Goal: Find specific page/section: Find specific page/section

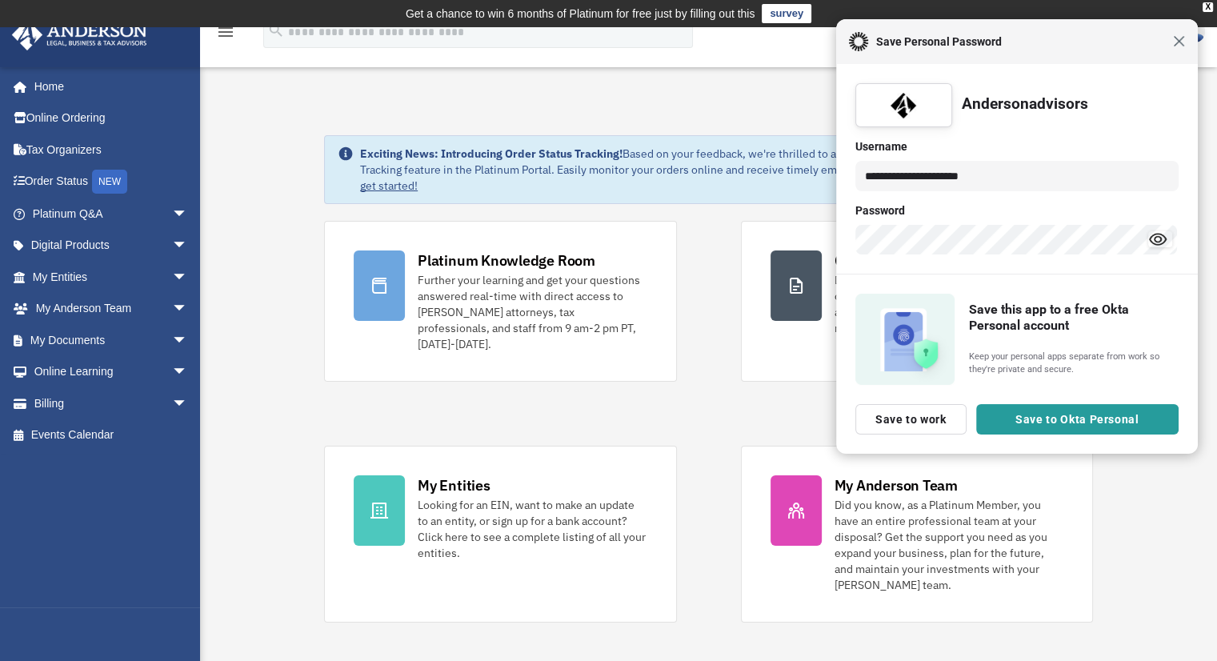
click at [1183, 42] on div "Close Save Personal Password" at bounding box center [1017, 41] width 362 height 45
click at [1178, 42] on span "Close" at bounding box center [1177, 41] width 12 height 12
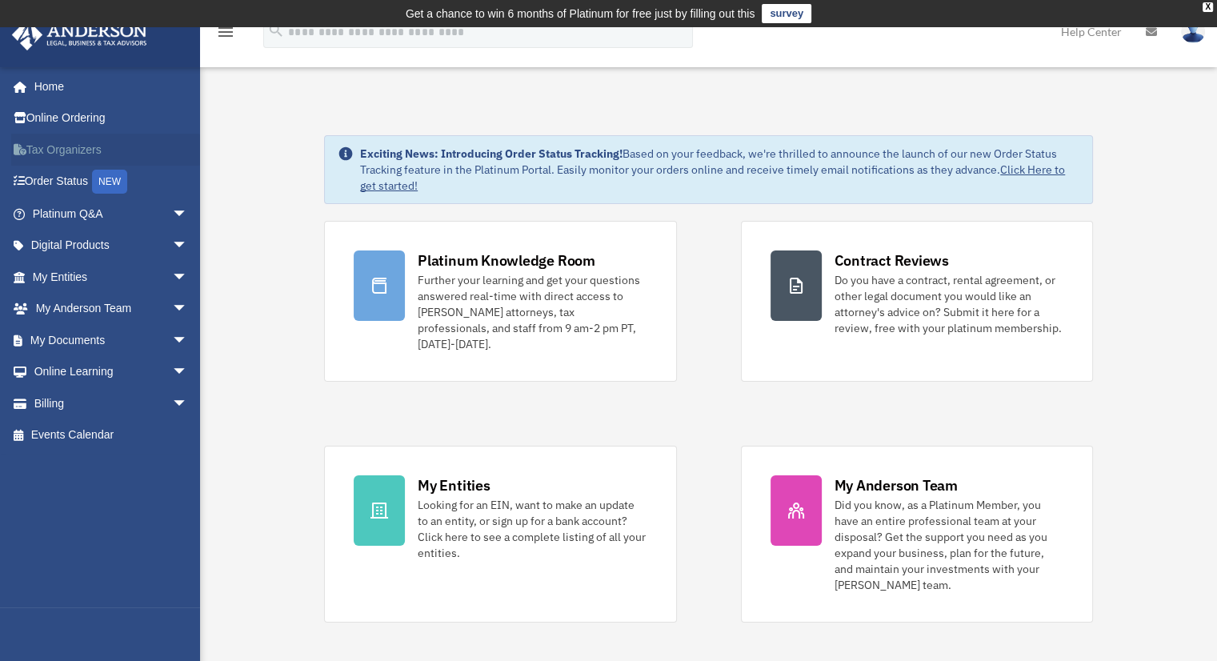
click at [90, 151] on link "Tax Organizers" at bounding box center [111, 150] width 201 height 32
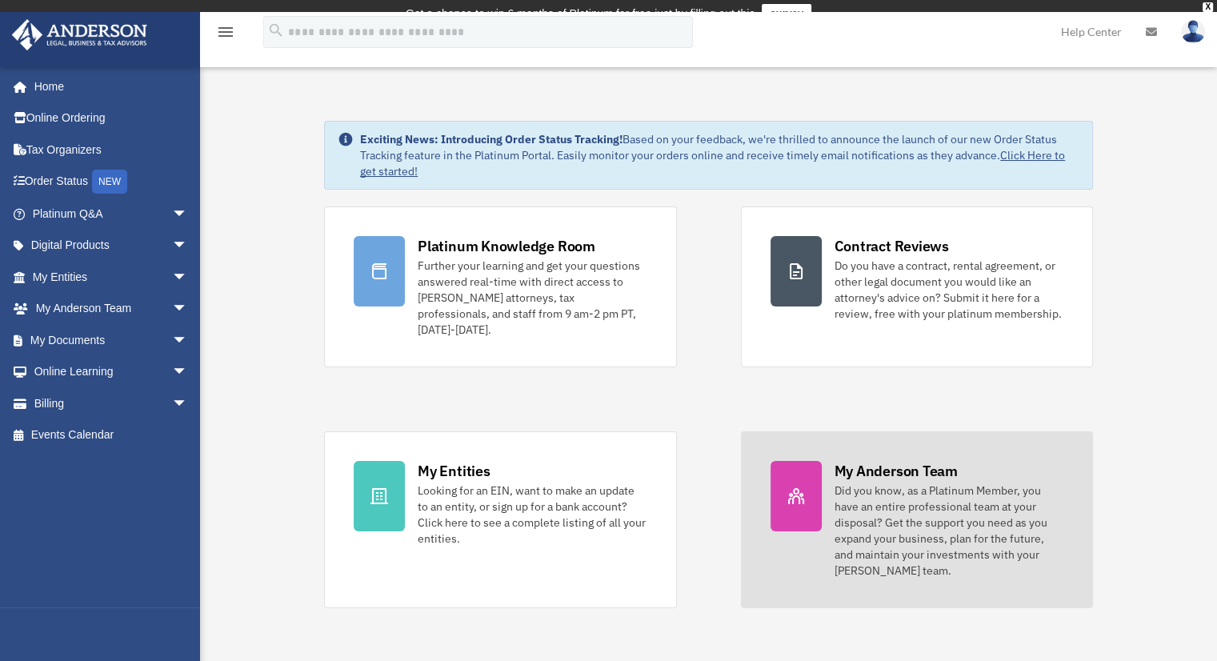
click at [901, 461] on div "My Anderson Team Did you know, as a Platinum Member, you have an entire profess…" at bounding box center [949, 520] width 229 height 118
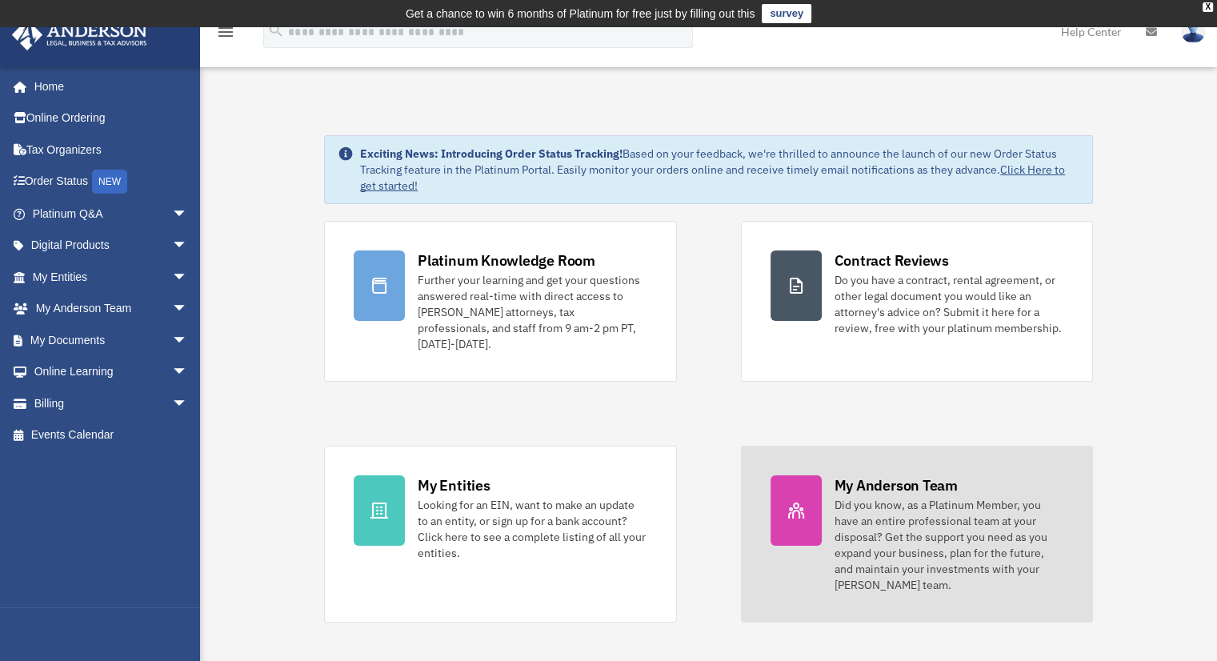
click at [909, 497] on div "Did you know, as a Platinum Member, you have an entire professional team at you…" at bounding box center [949, 545] width 229 height 96
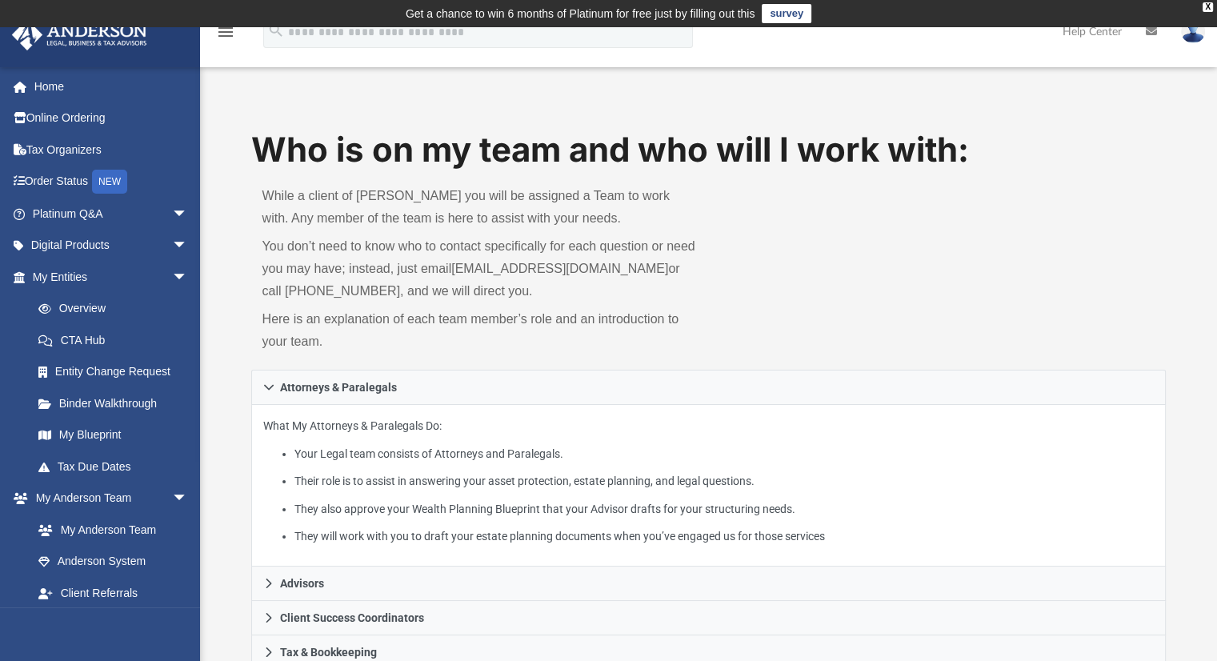
scroll to position [293, 0]
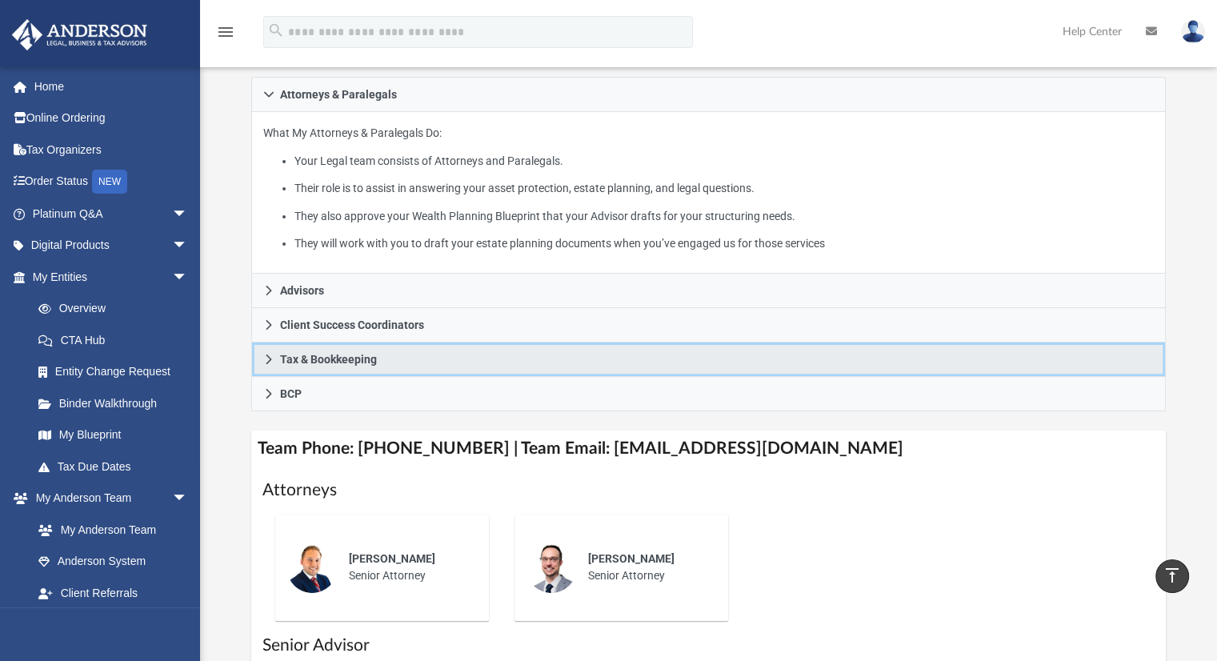
click at [266, 355] on icon at bounding box center [268, 359] width 11 height 11
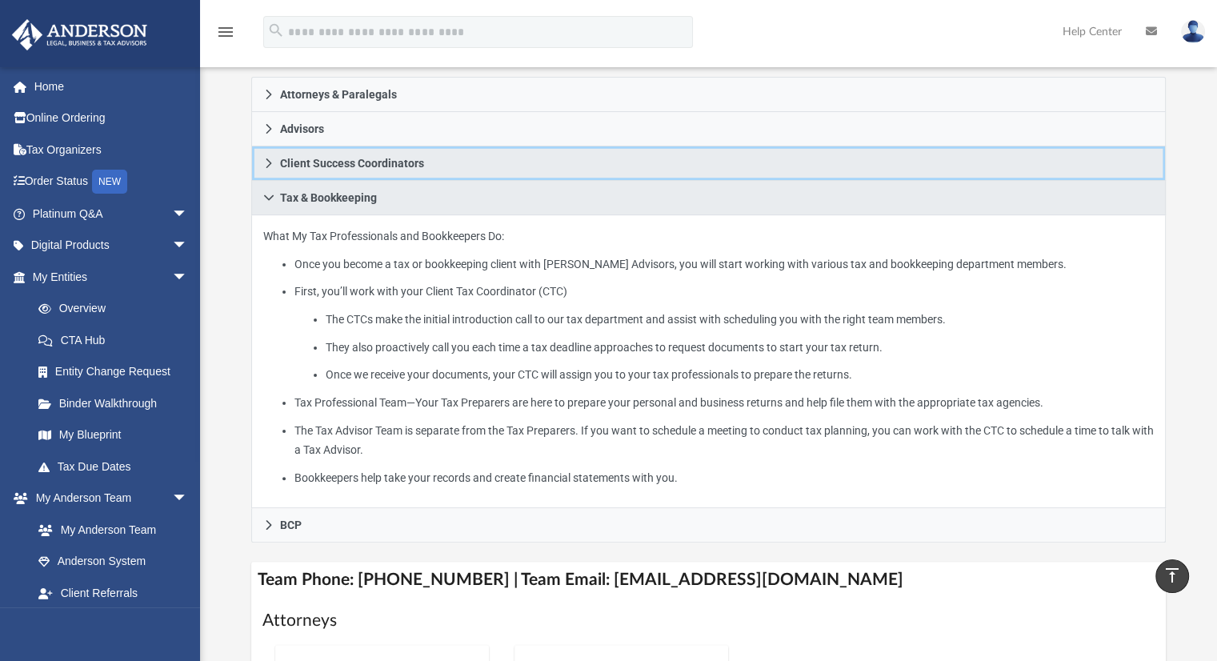
click at [275, 162] on link "Client Success Coordinators" at bounding box center [708, 163] width 915 height 34
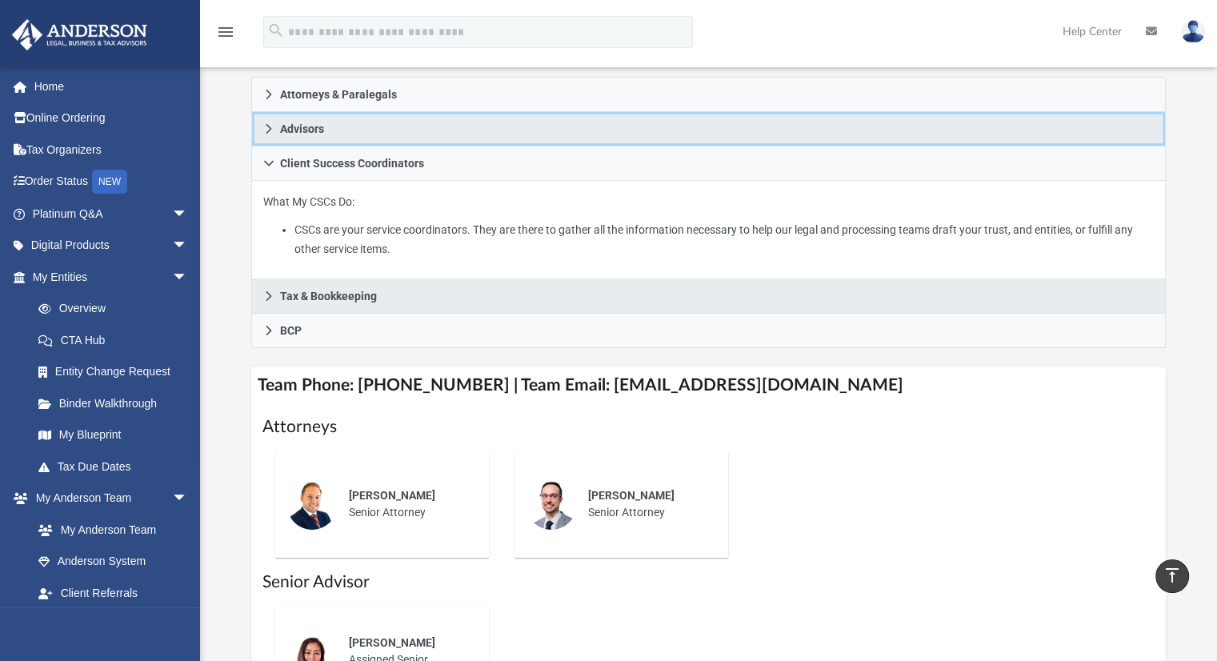
click at [267, 128] on icon at bounding box center [268, 128] width 11 height 11
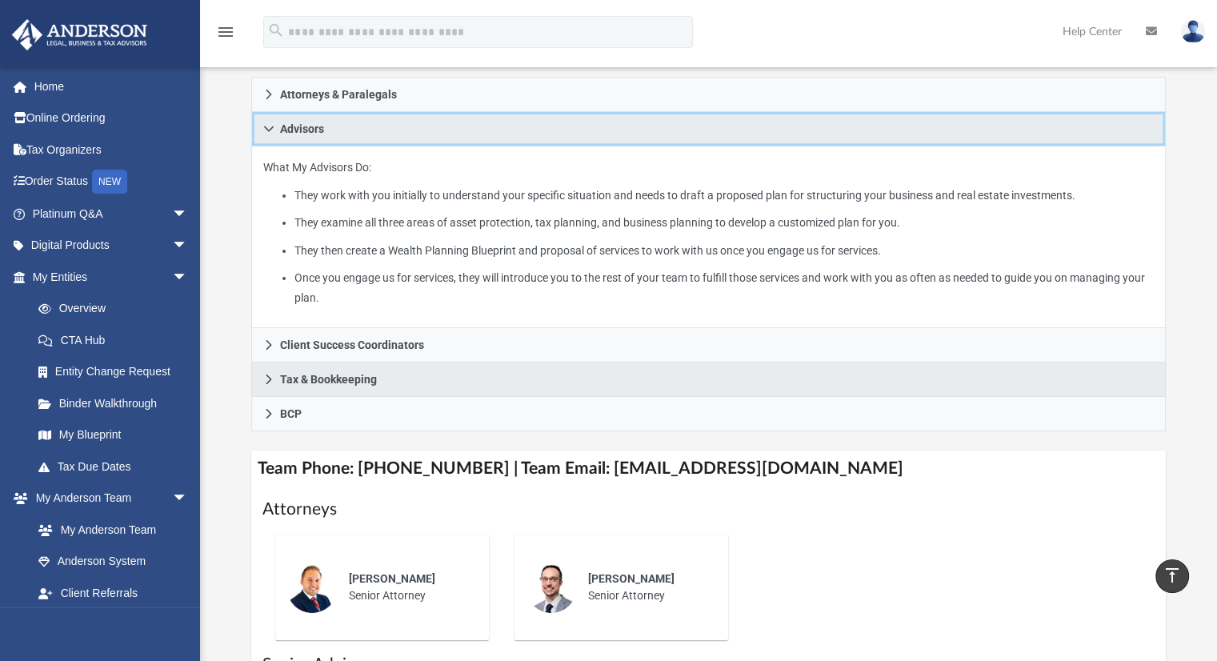
scroll to position [0, 0]
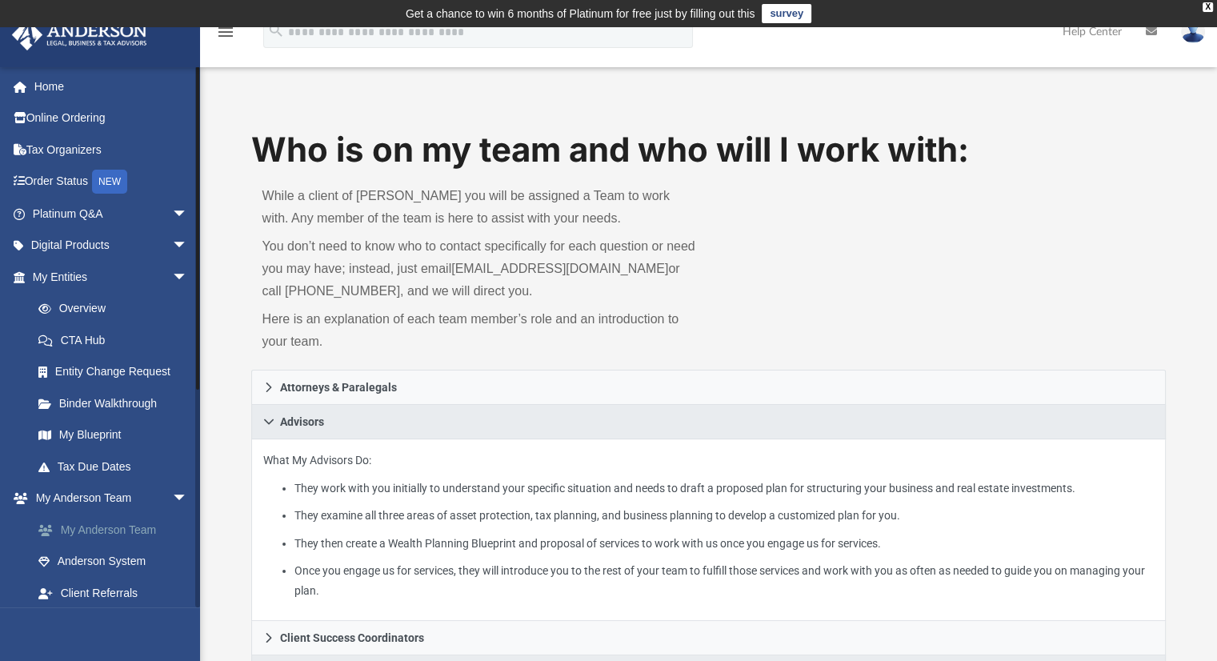
click at [124, 531] on link "My Anderson Team" at bounding box center [117, 530] width 190 height 32
click at [63, 91] on link "Home" at bounding box center [111, 86] width 201 height 32
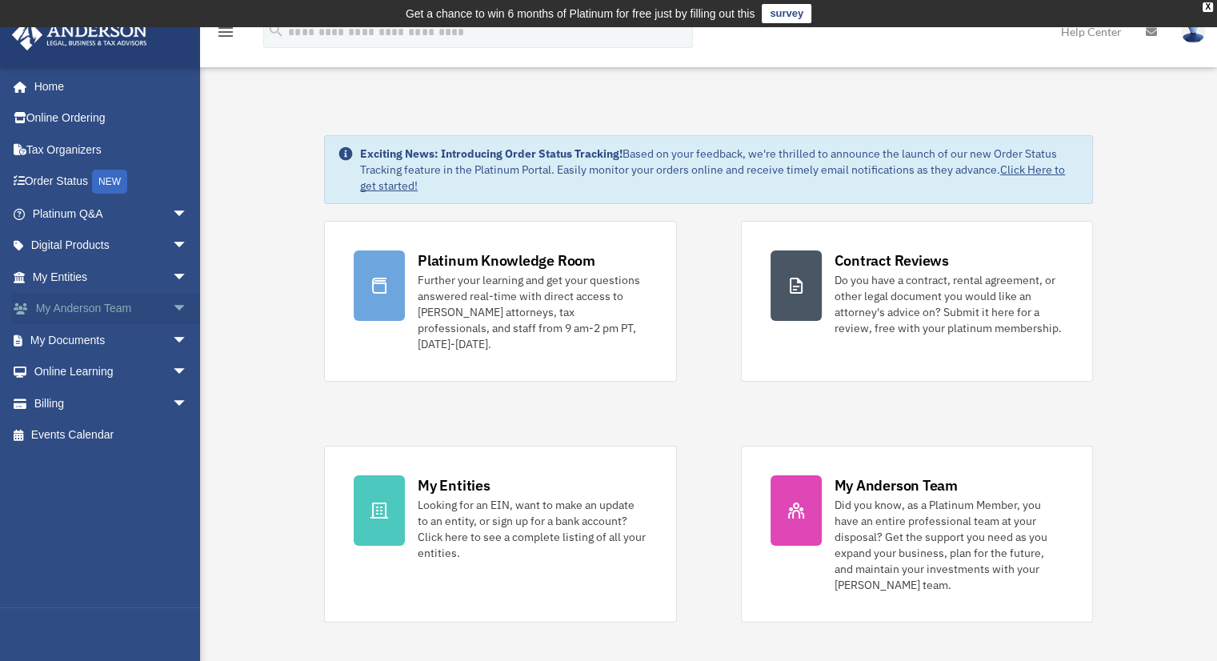
click at [172, 304] on span "arrow_drop_down" at bounding box center [188, 309] width 32 height 33
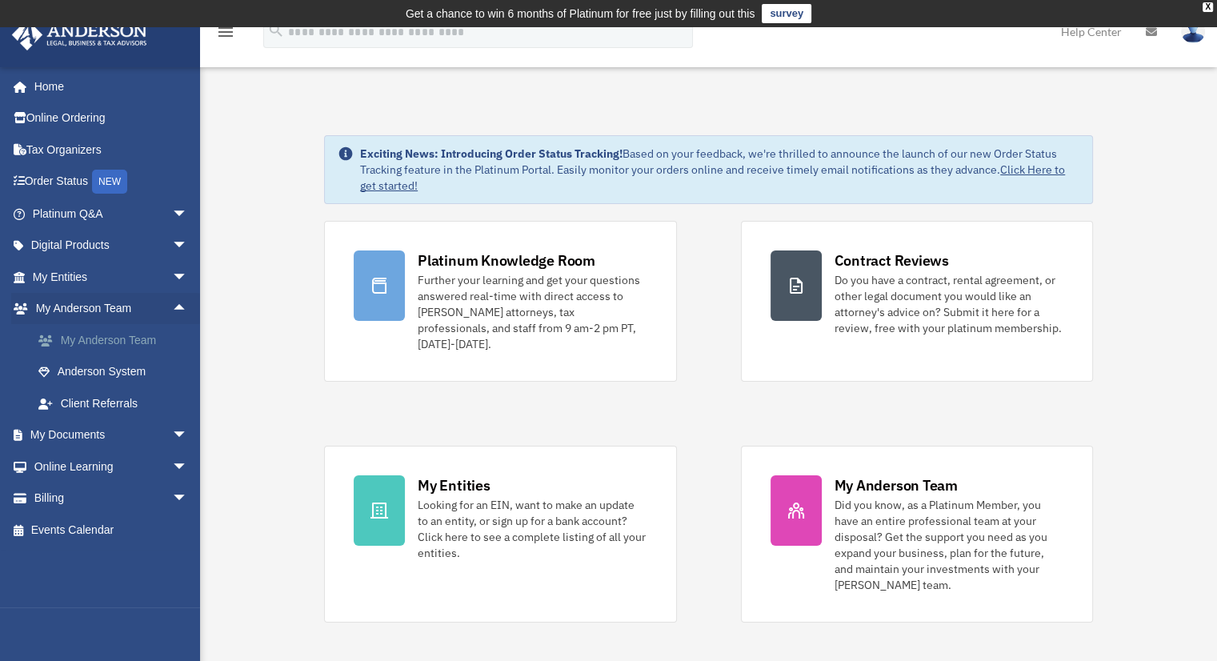
click at [130, 342] on link "My Anderson Team" at bounding box center [117, 340] width 190 height 32
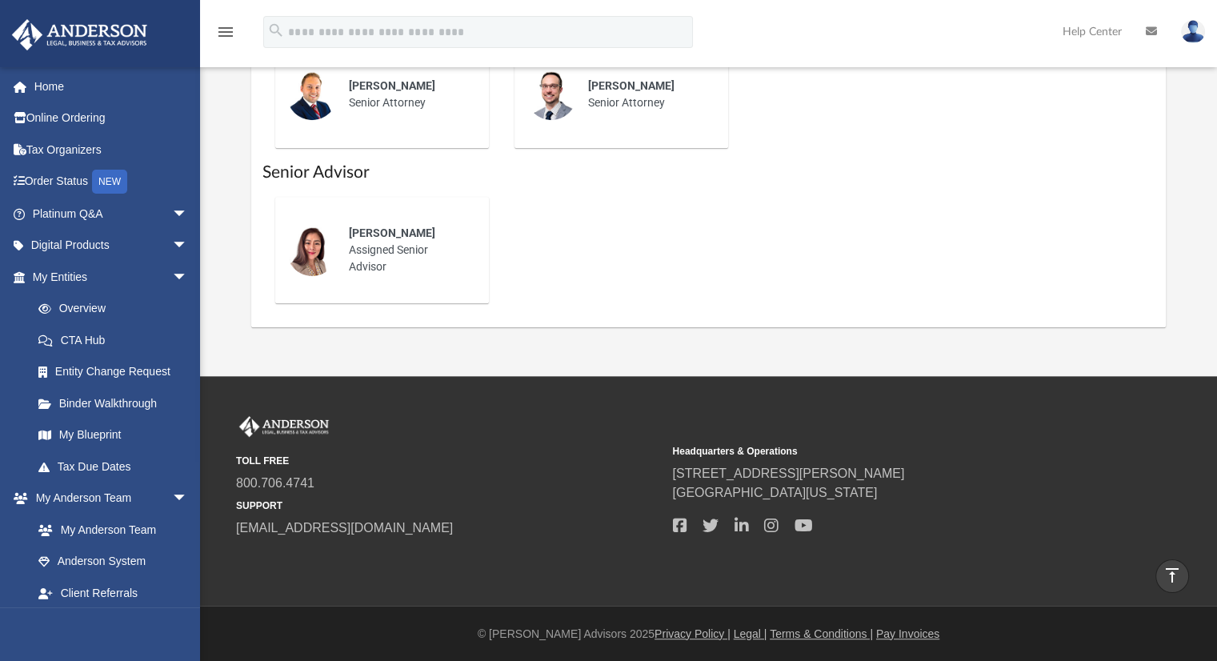
scroll to position [473, 0]
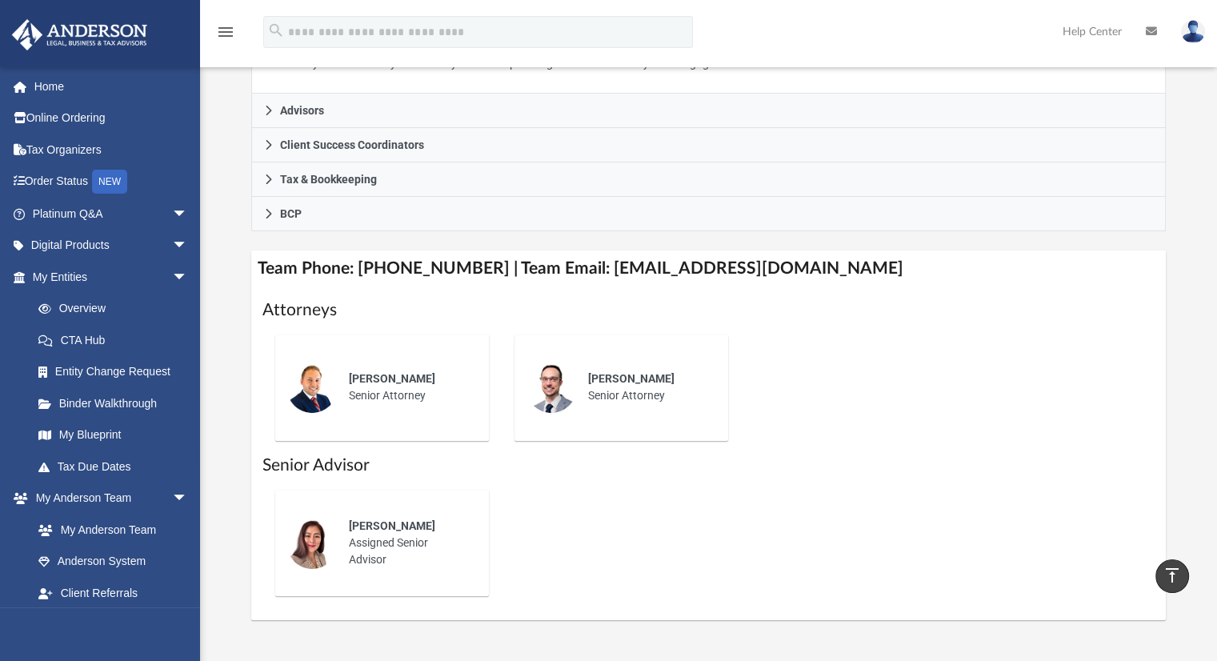
click at [391, 560] on div "Jun Bredahl Assigned Senior Advisor" at bounding box center [408, 543] width 140 height 73
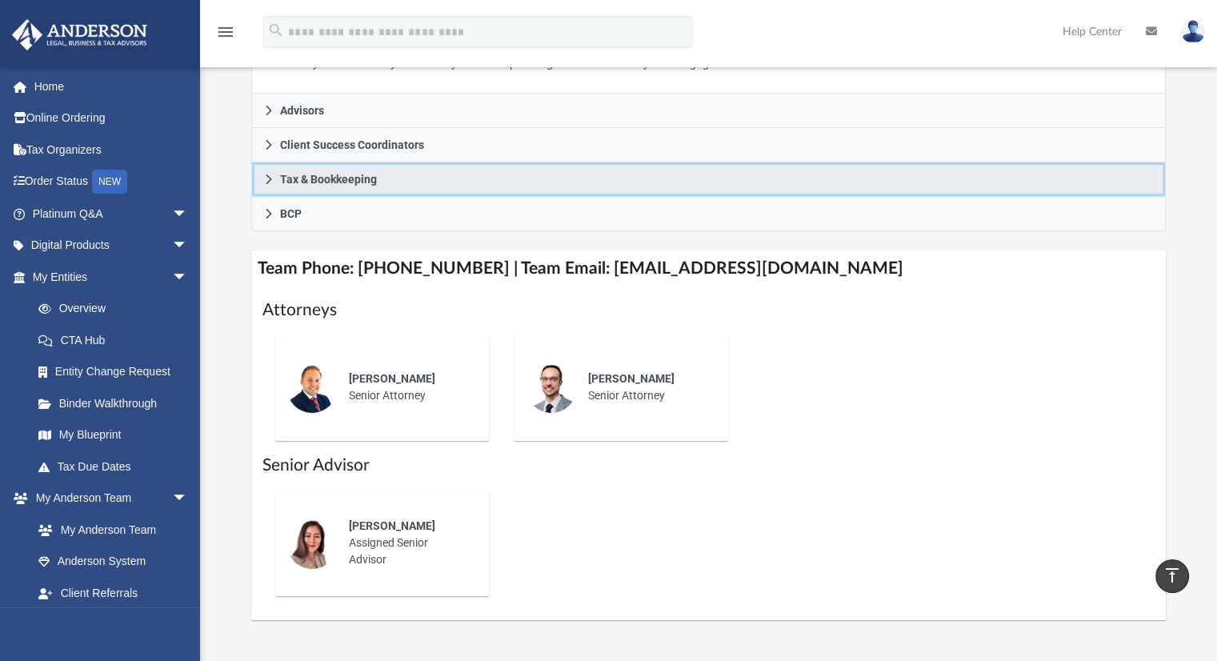
click at [326, 177] on span "Tax & Bookkeeping" at bounding box center [328, 179] width 97 height 11
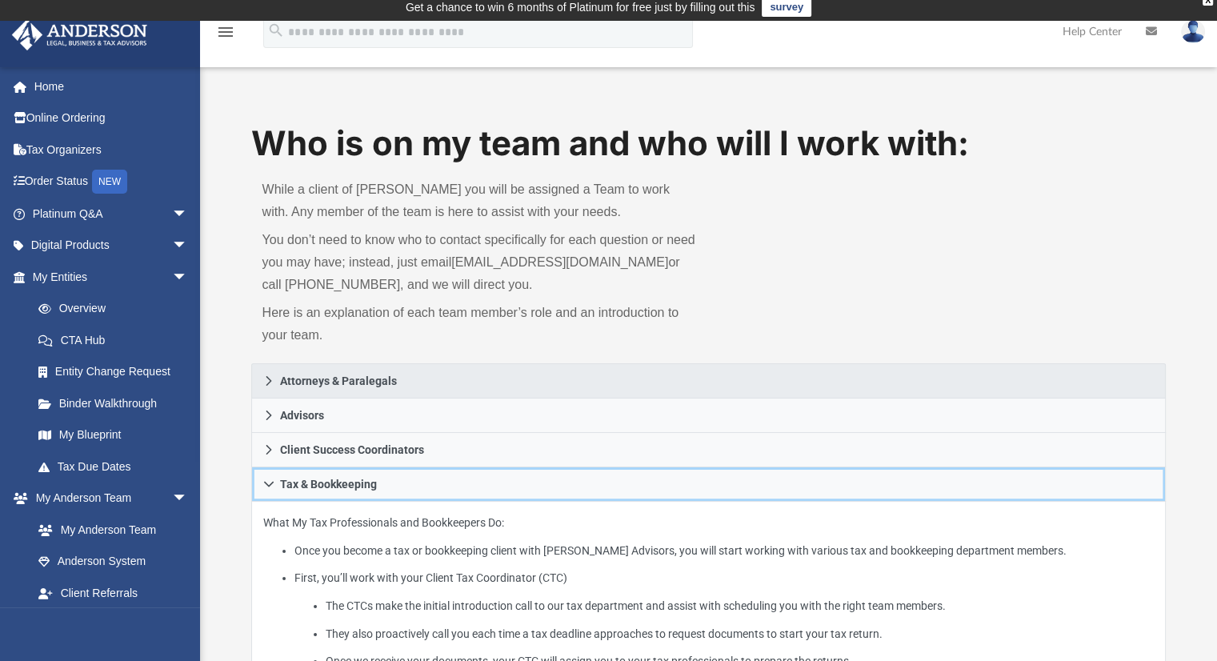
scroll to position [0, 0]
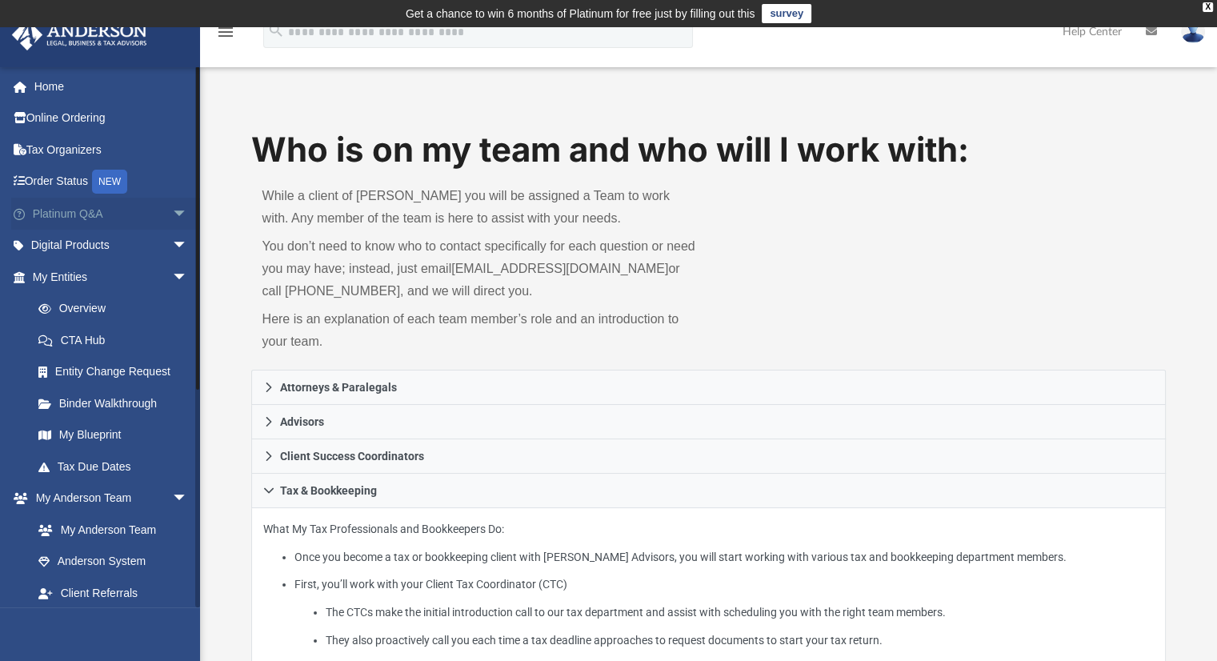
click at [141, 214] on link "Platinum Q&A arrow_drop_down" at bounding box center [111, 214] width 201 height 32
click at [172, 214] on span "arrow_drop_down" at bounding box center [188, 214] width 32 height 33
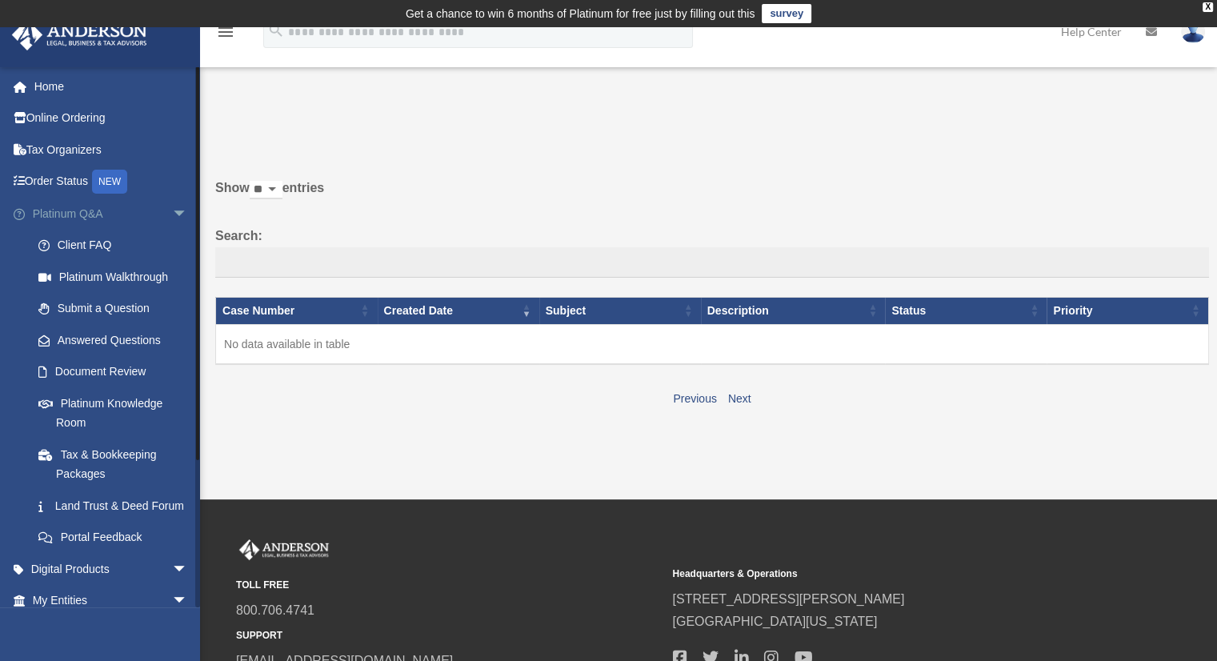
click at [172, 214] on span "arrow_drop_down" at bounding box center [188, 214] width 32 height 33
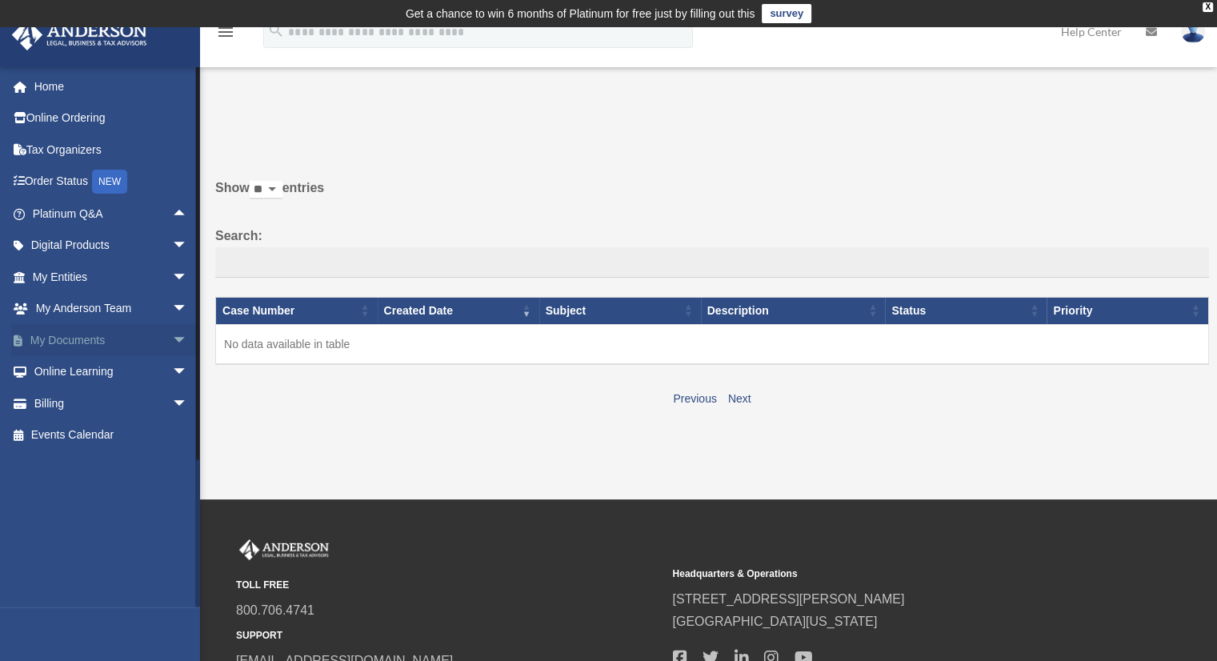
click at [172, 338] on span "arrow_drop_down" at bounding box center [188, 340] width 32 height 33
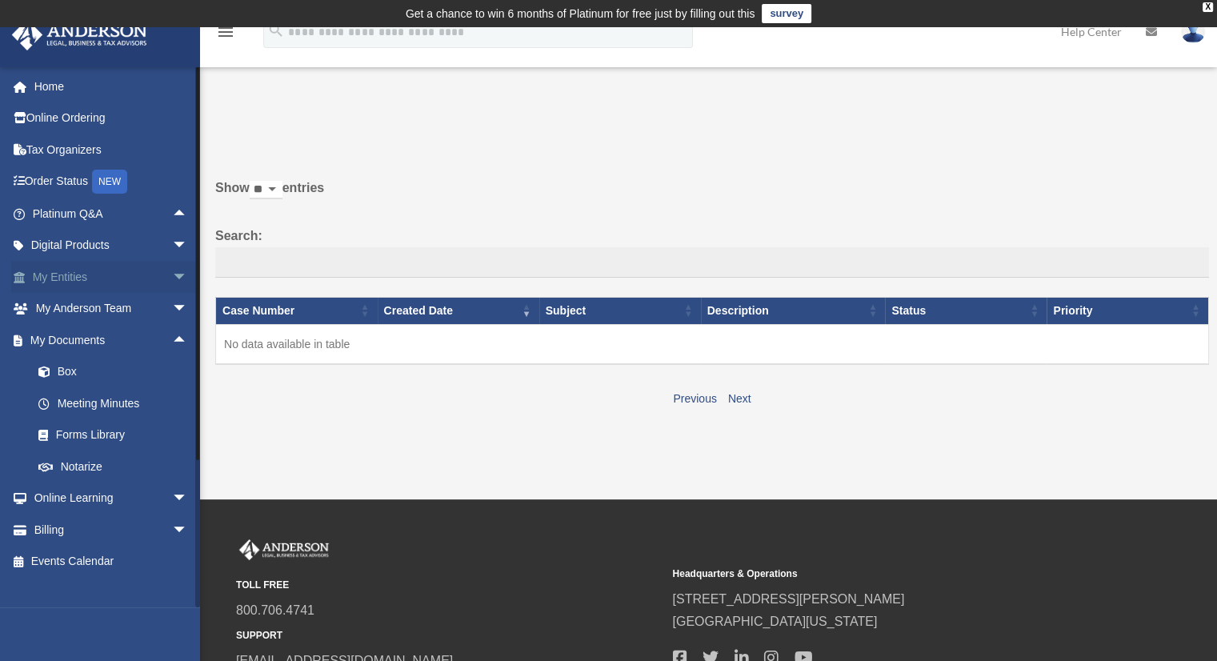
click at [172, 273] on span "arrow_drop_down" at bounding box center [188, 277] width 32 height 33
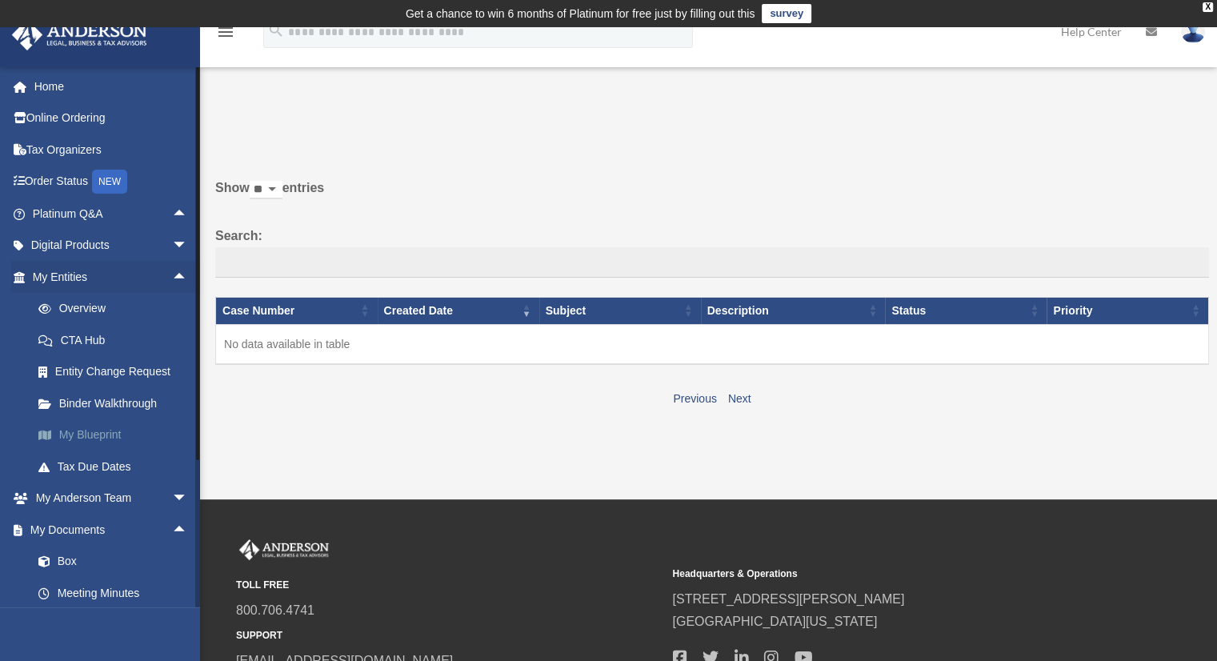
click at [98, 434] on link "My Blueprint" at bounding box center [117, 435] width 190 height 32
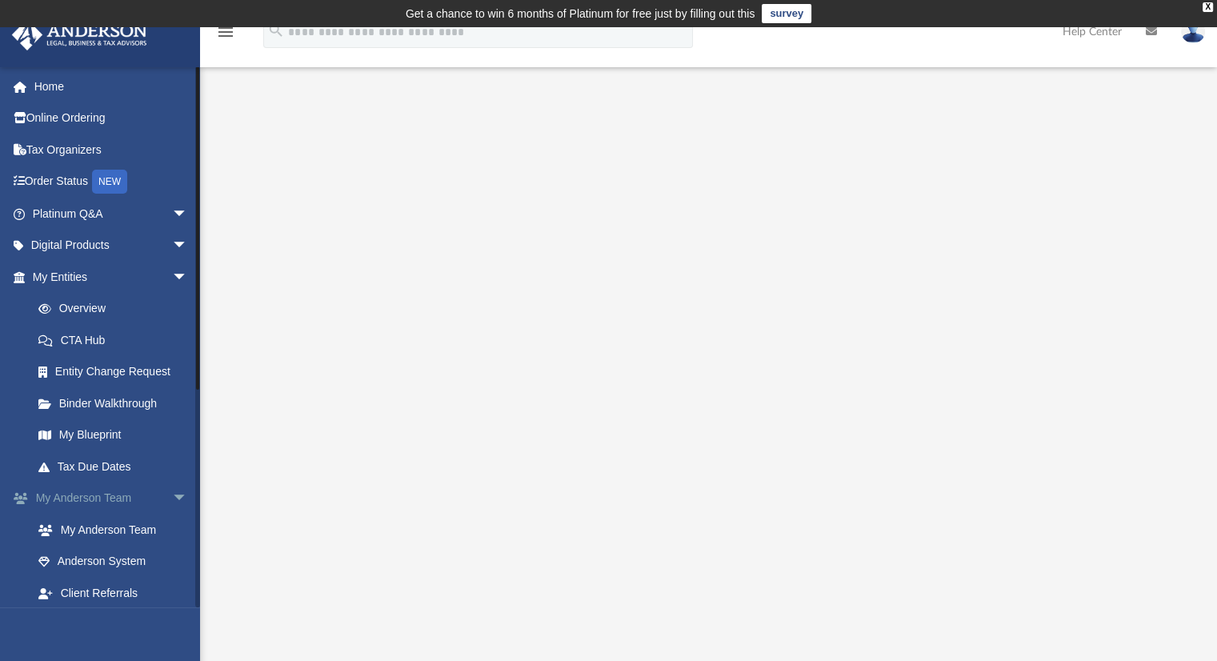
click at [106, 499] on link "My Anderson Team arrow_drop_down" at bounding box center [111, 499] width 201 height 32
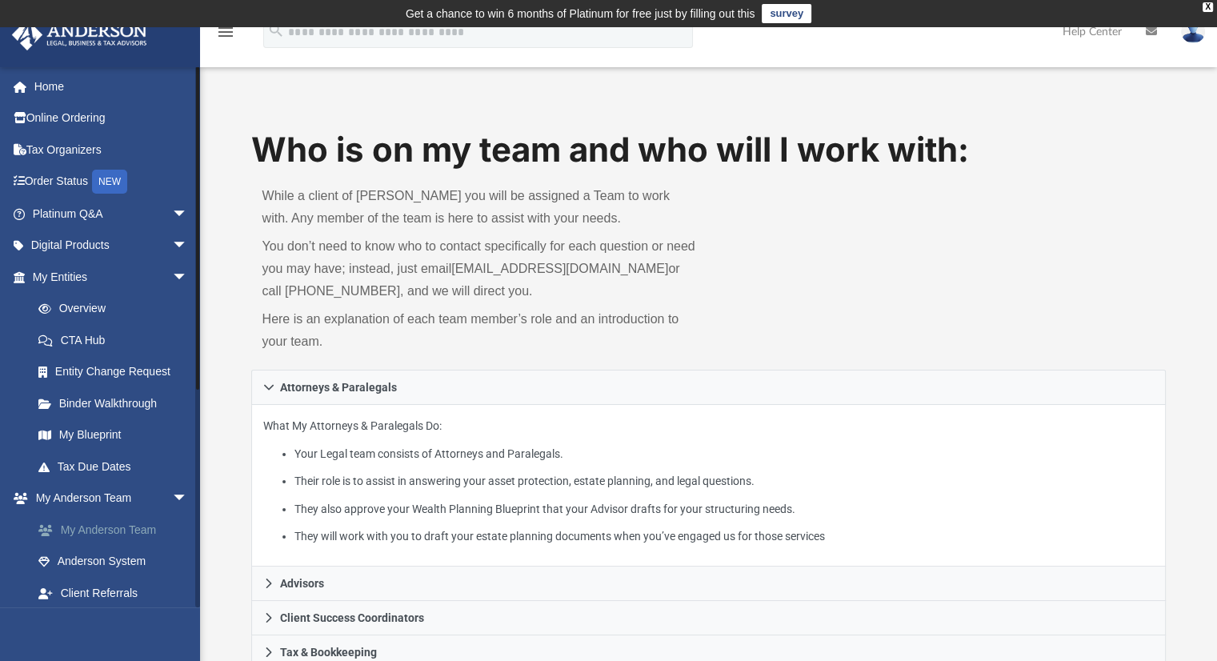
click at [102, 522] on link "My Anderson Team" at bounding box center [117, 530] width 190 height 32
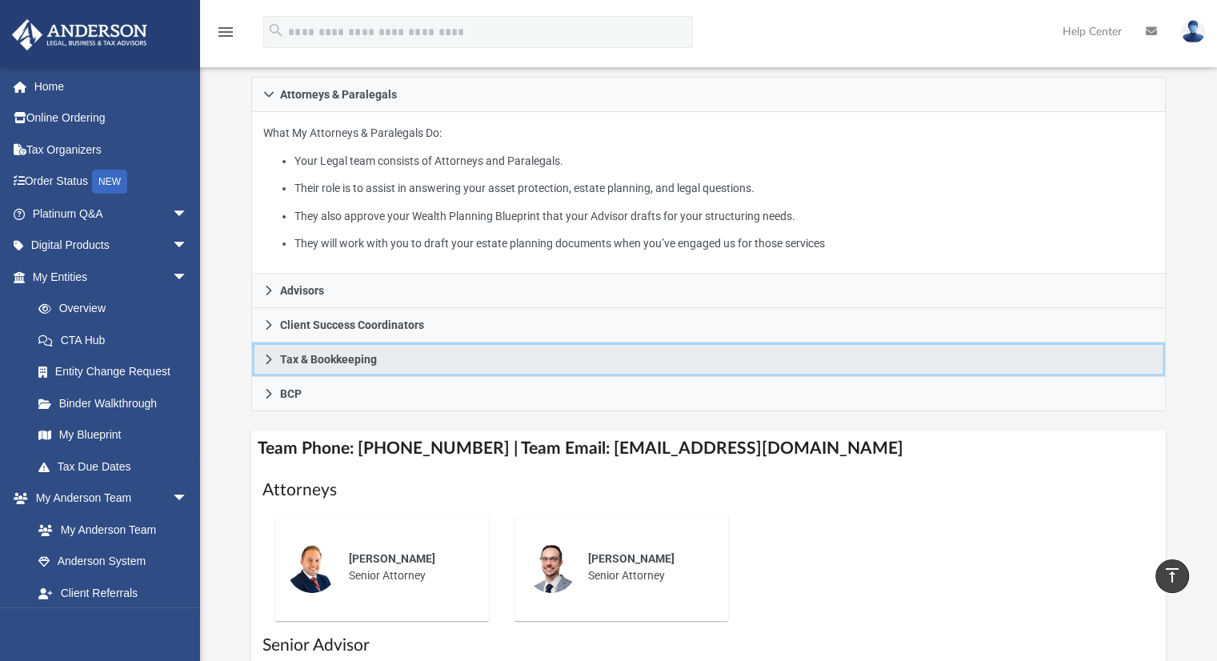
click at [331, 359] on span "Tax & Bookkeeping" at bounding box center [328, 359] width 97 height 11
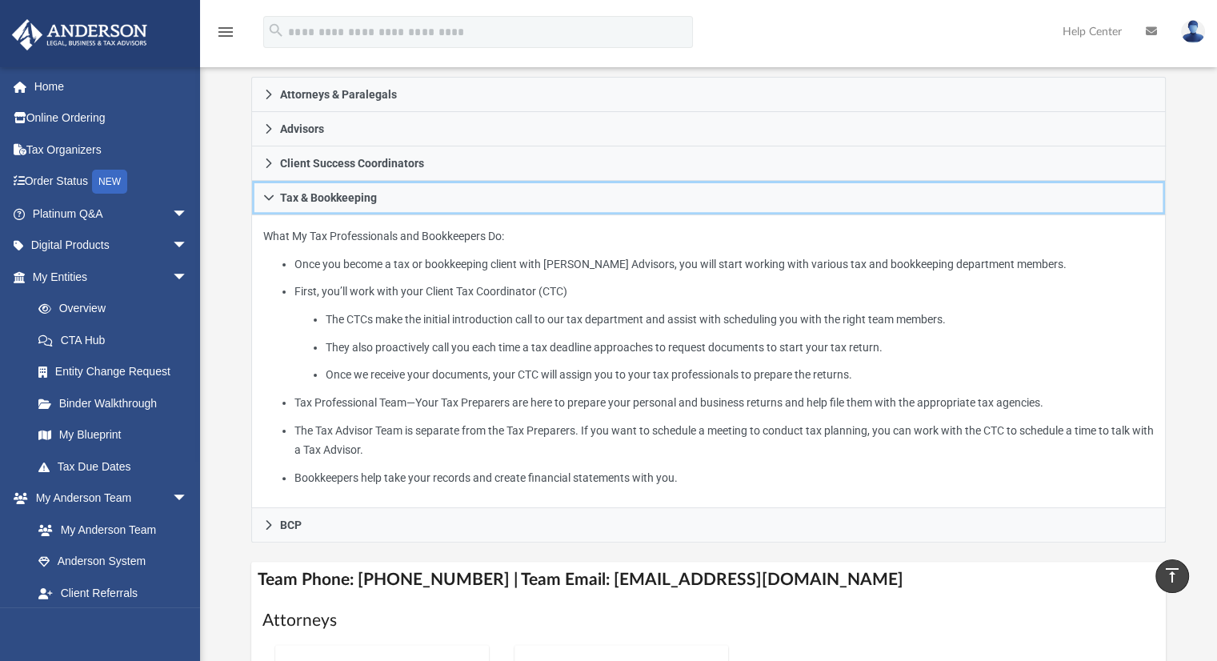
scroll to position [0, 0]
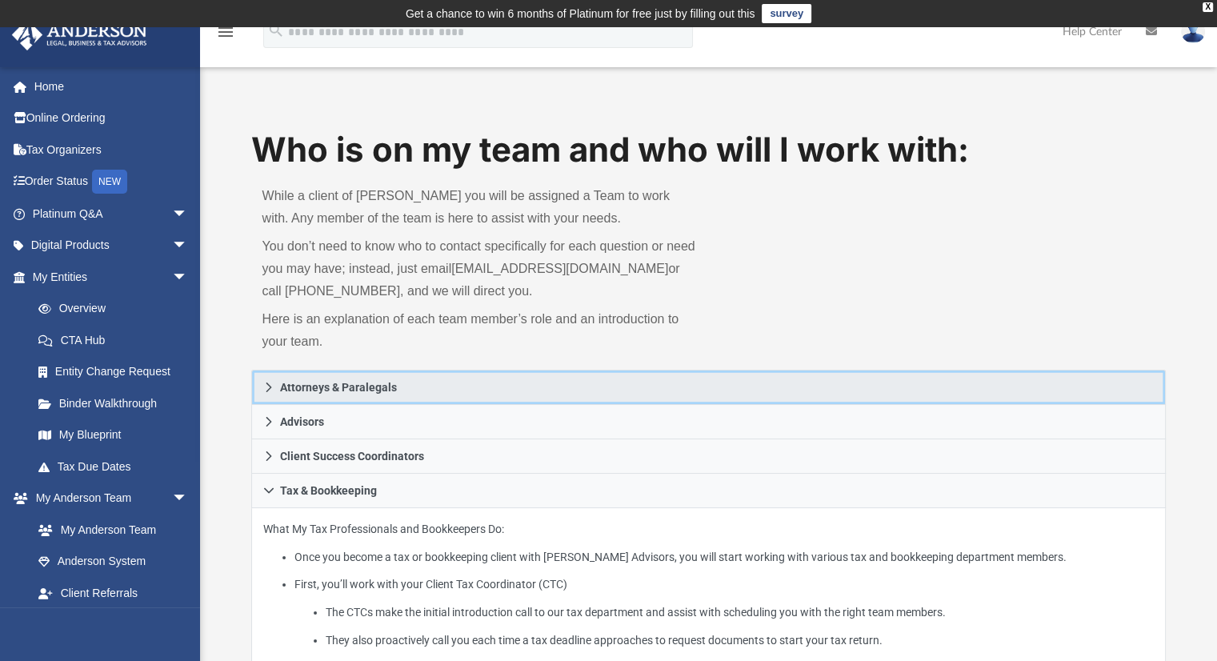
click at [329, 383] on span "Attorneys & Paralegals" at bounding box center [338, 387] width 117 height 11
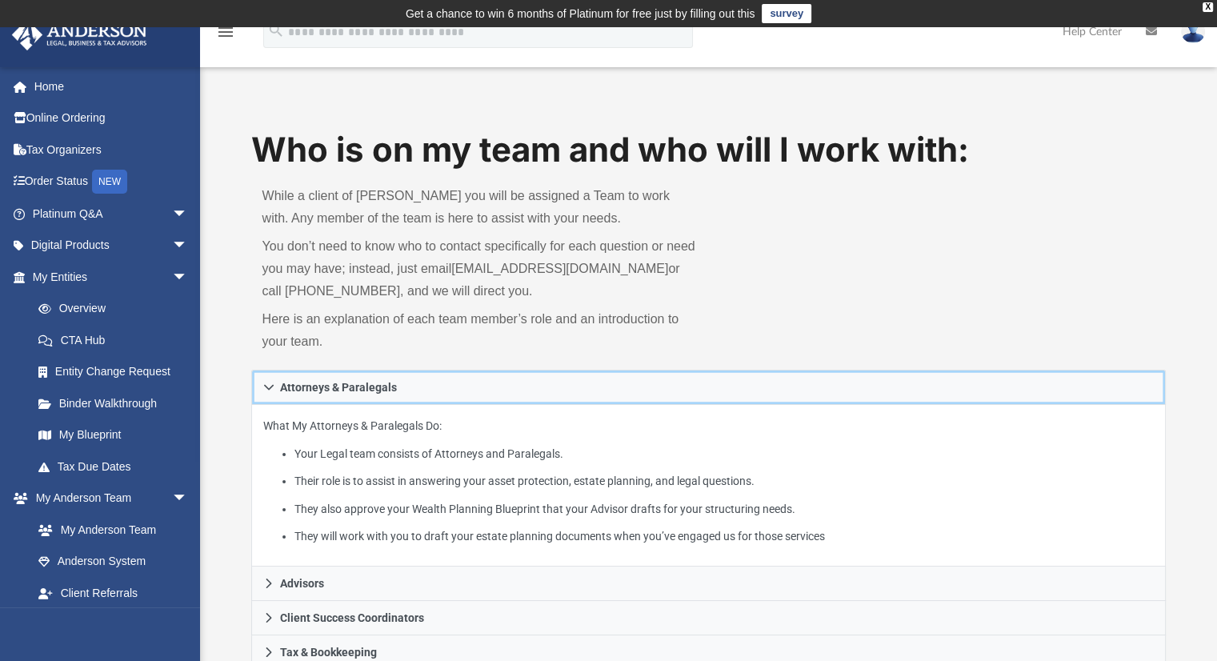
scroll to position [293, 0]
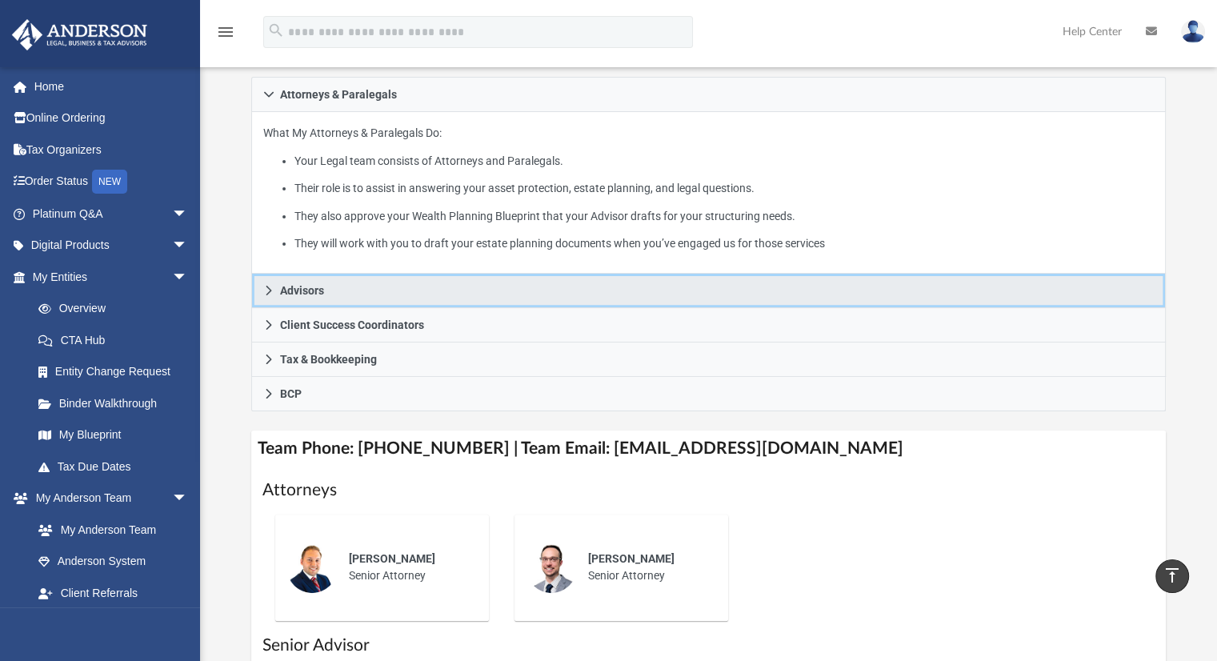
click at [320, 288] on span "Advisors" at bounding box center [302, 290] width 44 height 11
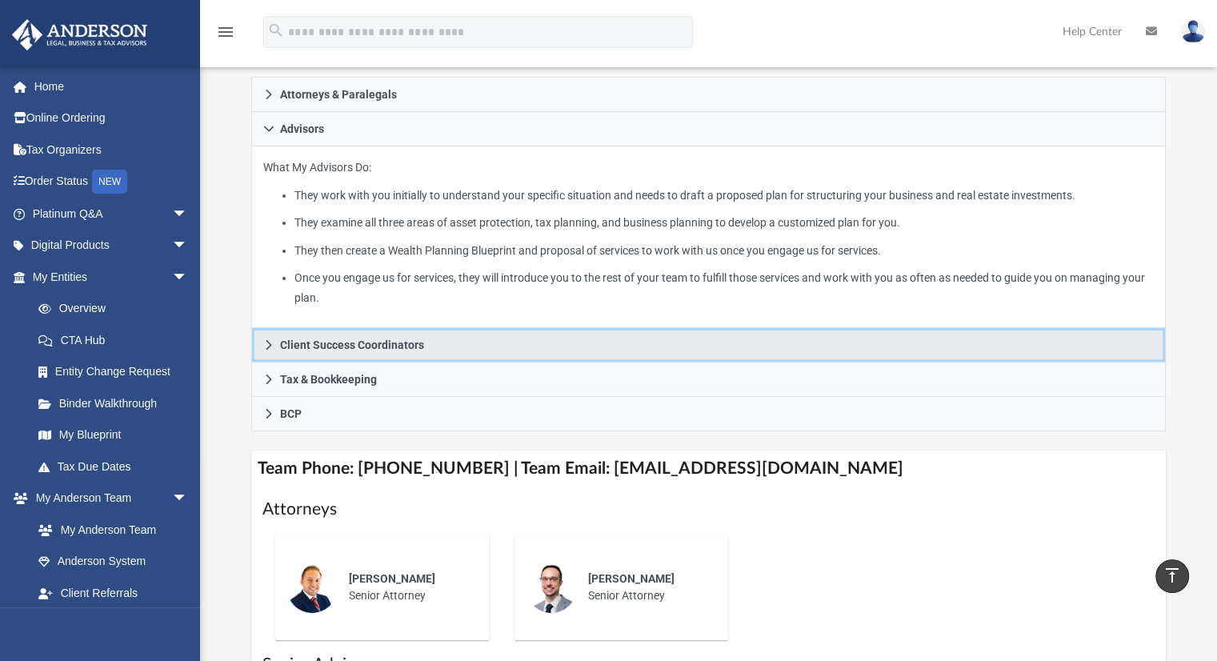
click at [340, 340] on span "Client Success Coordinators" at bounding box center [352, 344] width 144 height 11
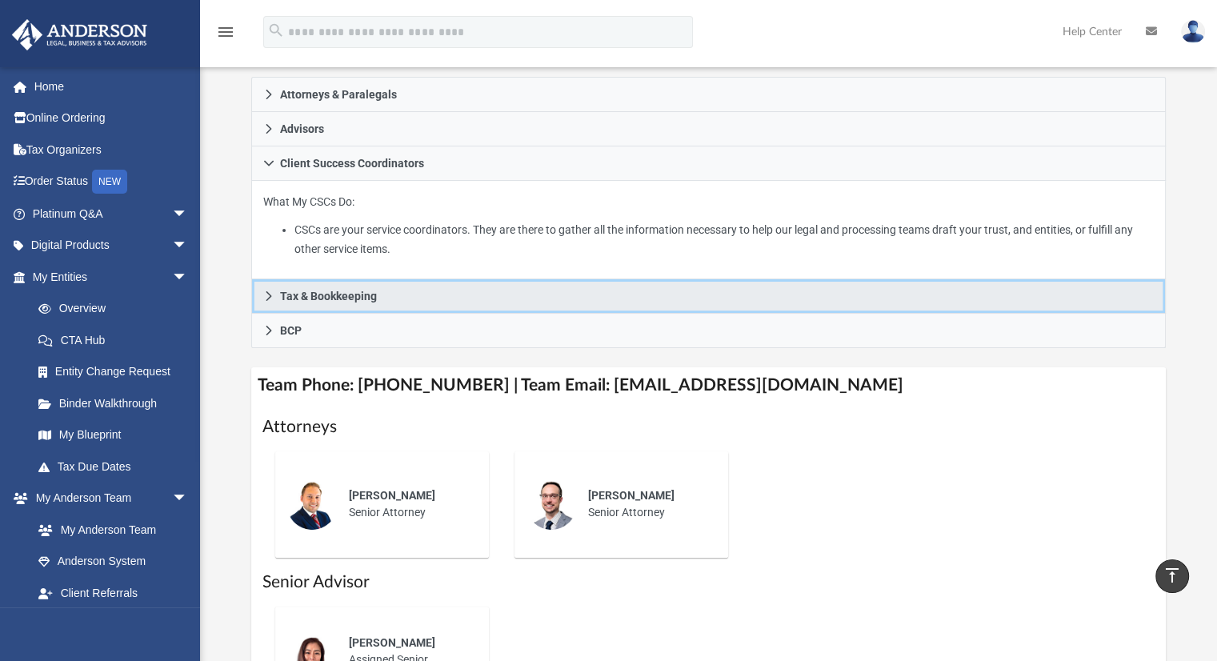
click at [368, 290] on span "Tax & Bookkeeping" at bounding box center [328, 295] width 97 height 11
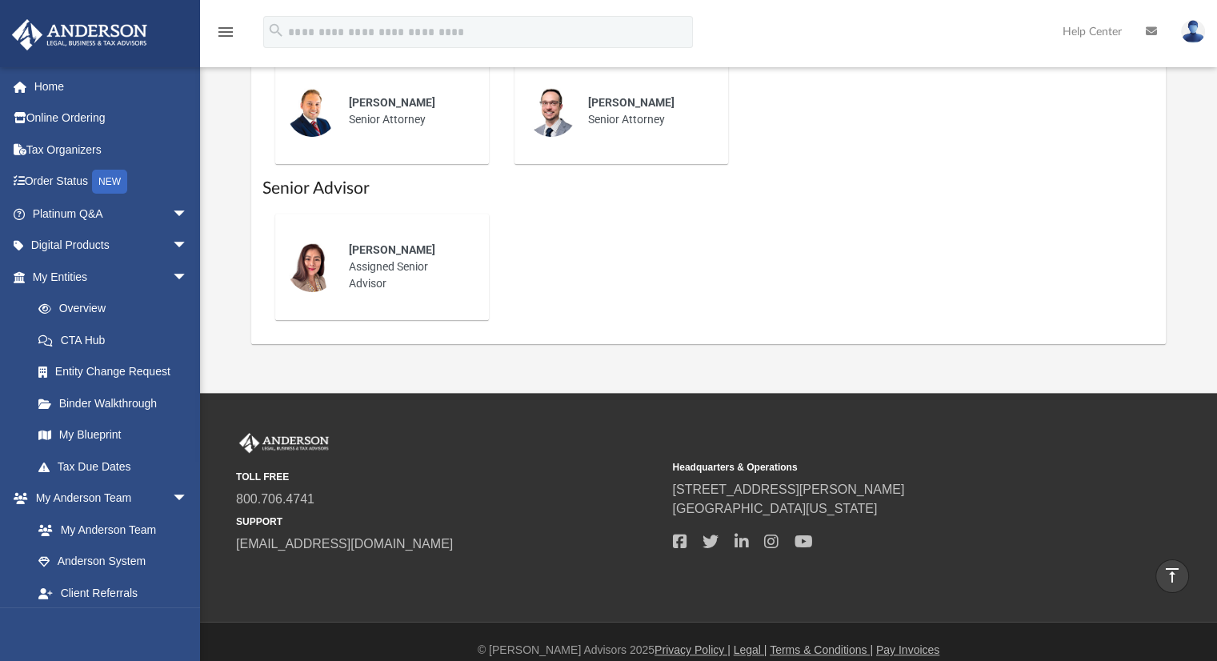
scroll to position [587, 0]
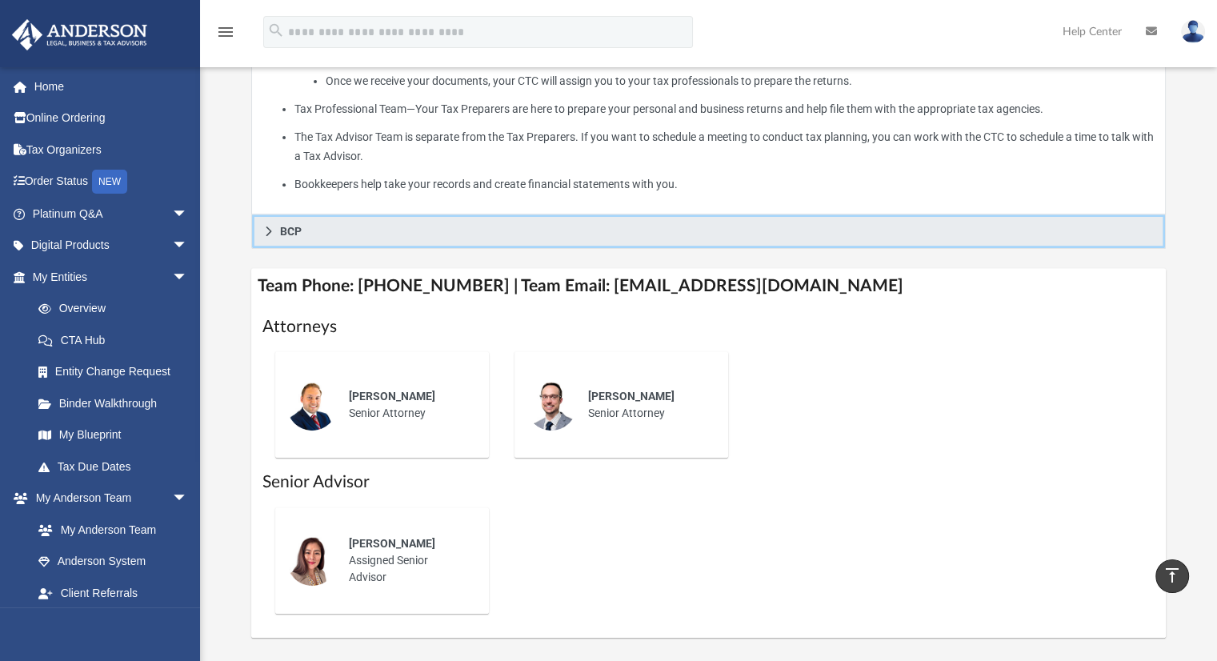
click at [292, 244] on link "BCP" at bounding box center [708, 231] width 915 height 34
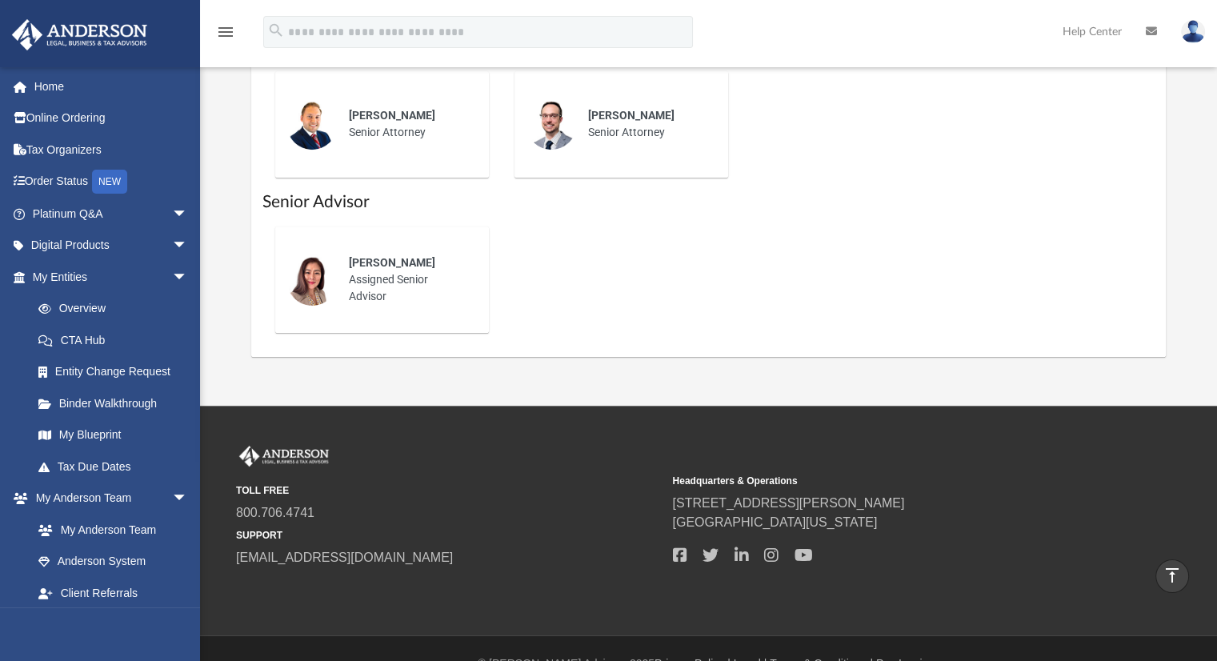
scroll to position [686, 0]
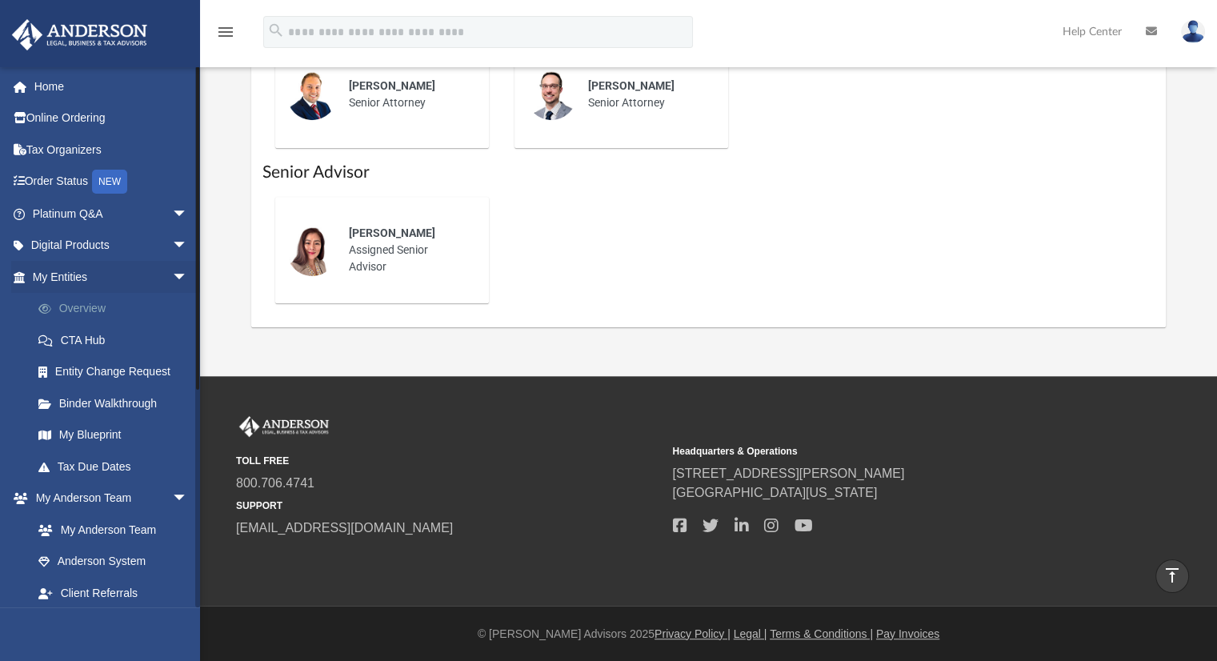
click at [94, 305] on link "Overview" at bounding box center [117, 309] width 190 height 32
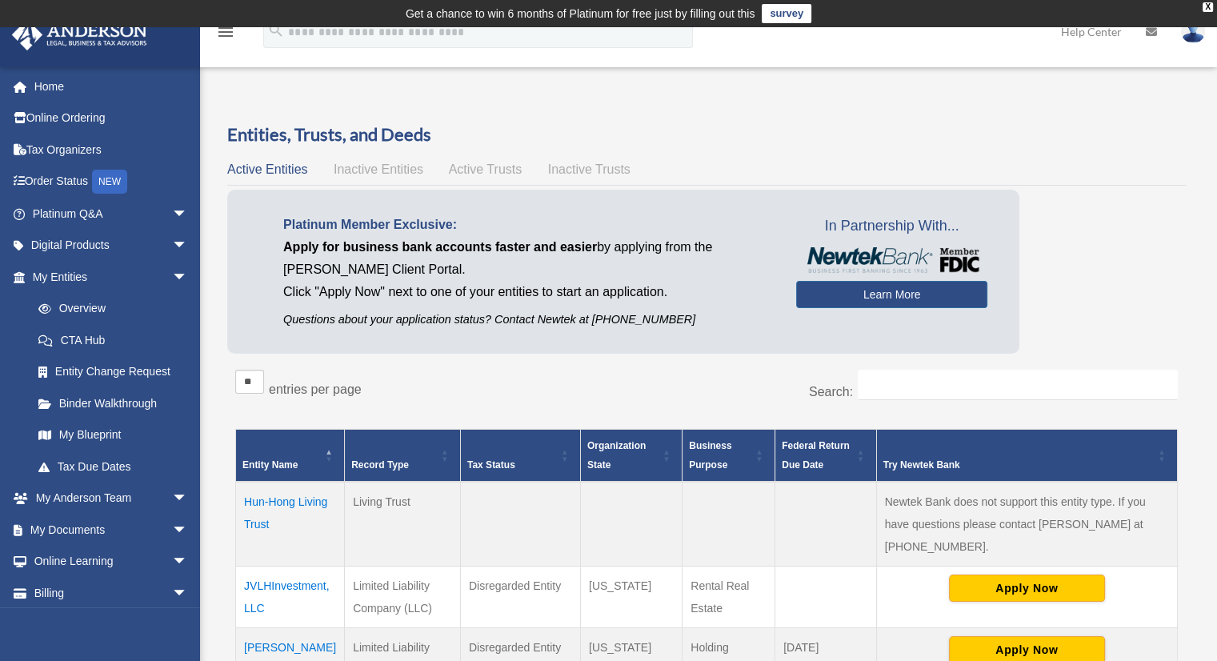
scroll to position [293, 0]
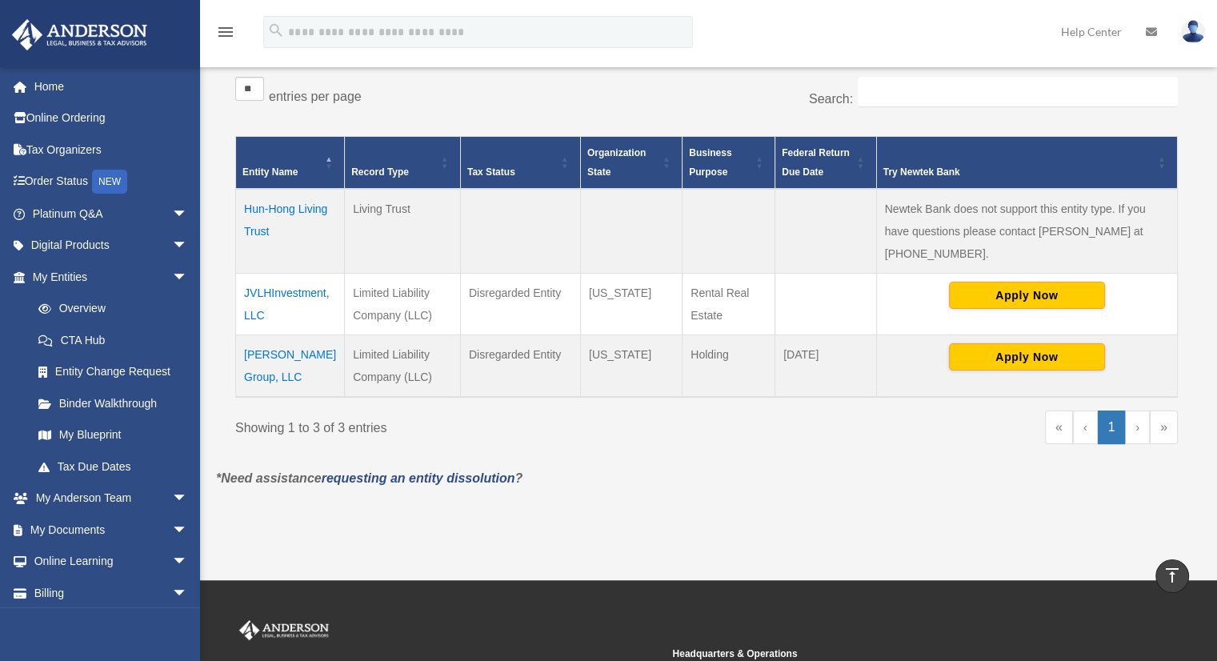
click at [294, 273] on td "JVLHInvestment, LLC" at bounding box center [290, 304] width 109 height 62
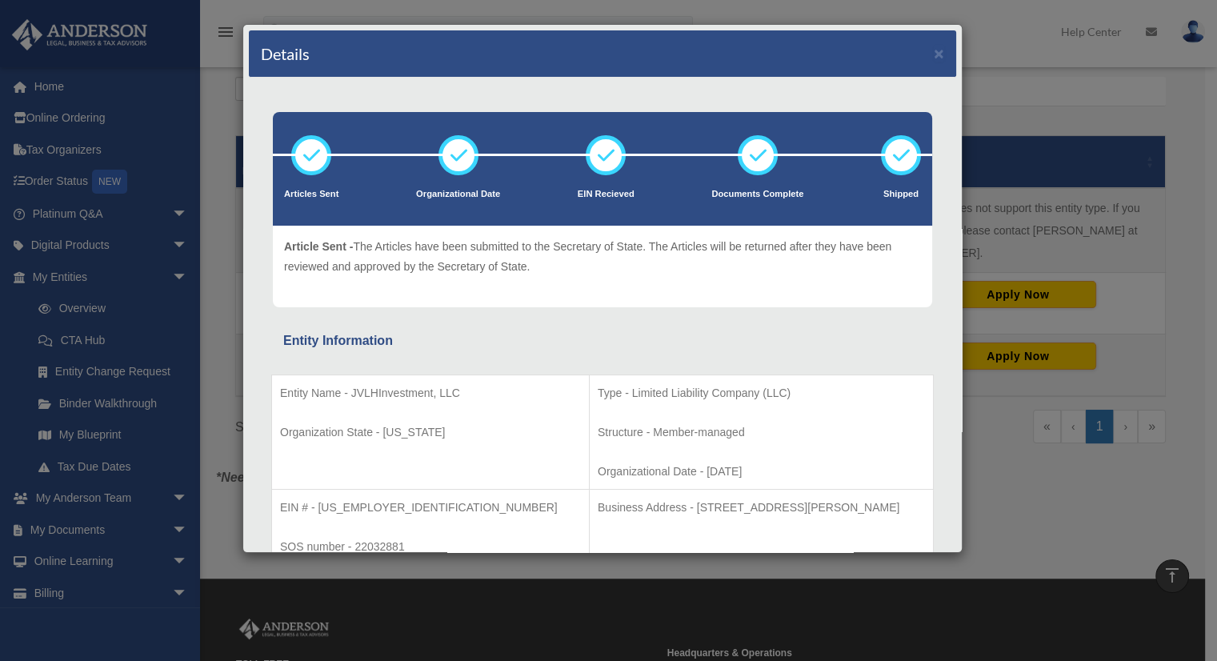
scroll to position [0, 0]
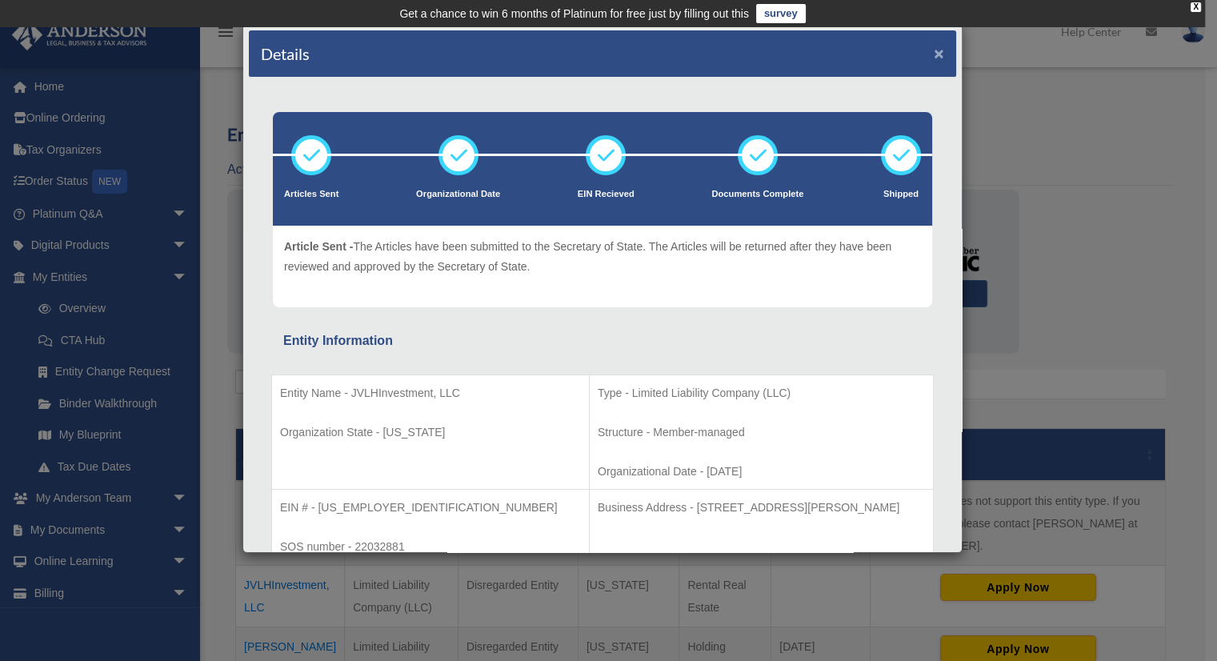
click at [934, 51] on button "×" at bounding box center [939, 53] width 10 height 17
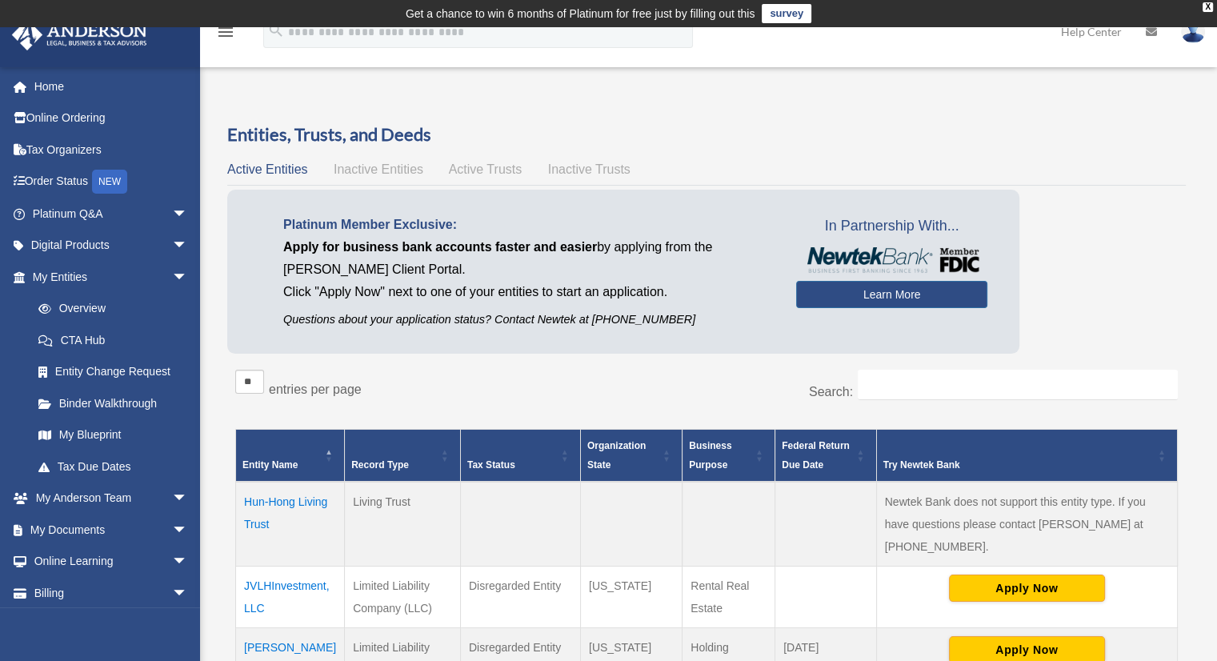
scroll to position [293, 0]
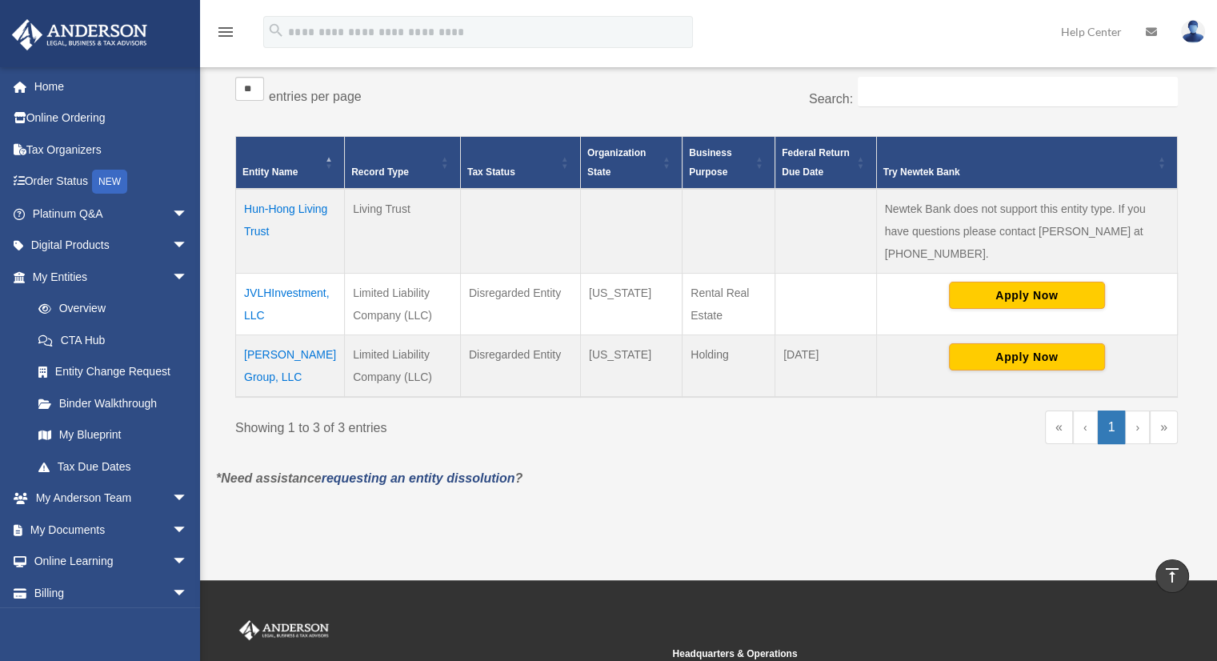
click at [317, 273] on td "JVLHInvestment, LLC" at bounding box center [290, 304] width 109 height 62
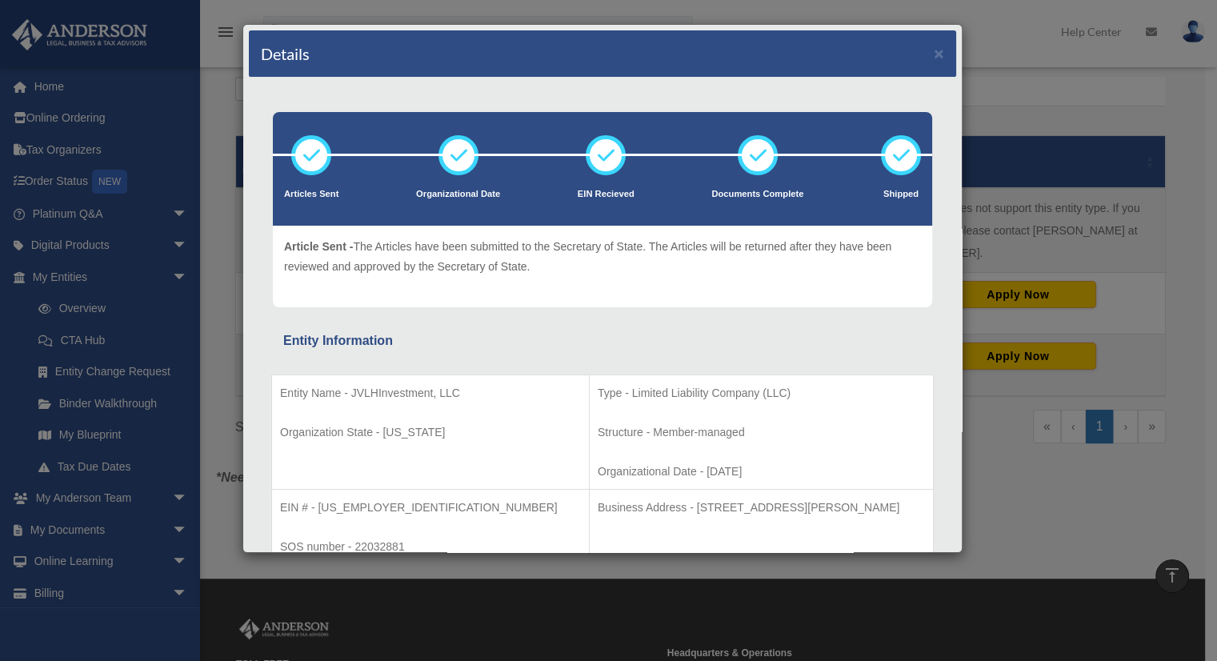
click at [150, 338] on div "Details × Articles Sent Organizational Date" at bounding box center [608, 330] width 1217 height 661
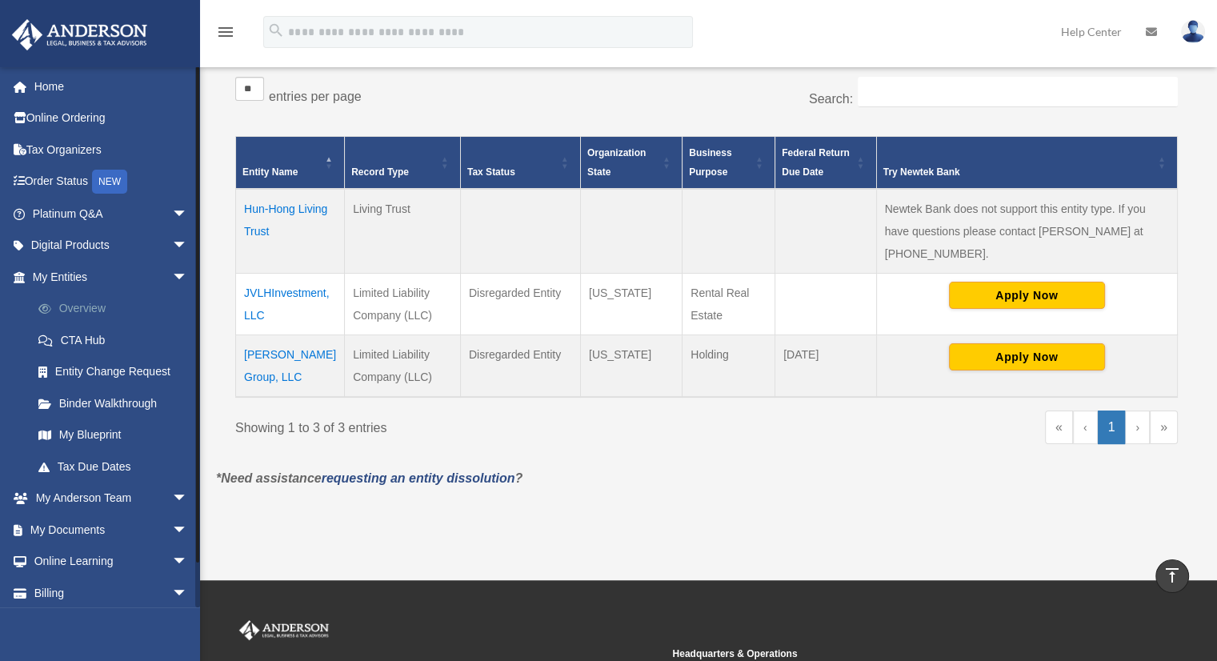
click at [88, 305] on link "Overview" at bounding box center [117, 309] width 190 height 32
click at [86, 434] on link "My Blueprint" at bounding box center [117, 435] width 190 height 32
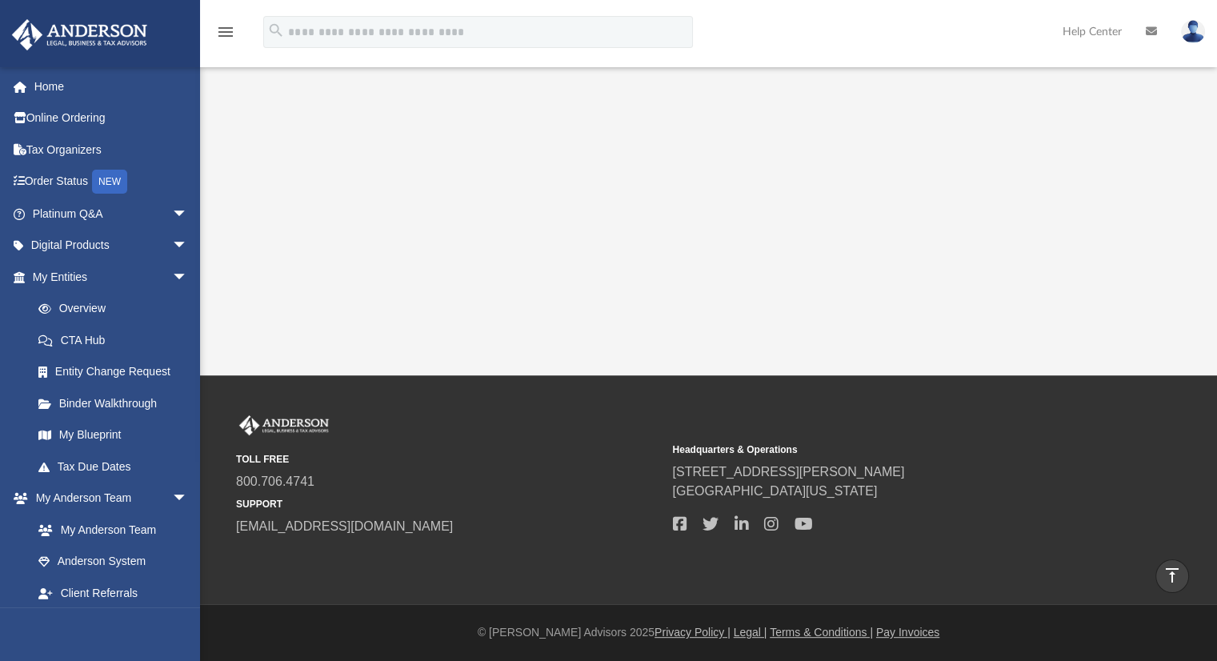
scroll to position [147, 0]
